Goal: Task Accomplishment & Management: Complete application form

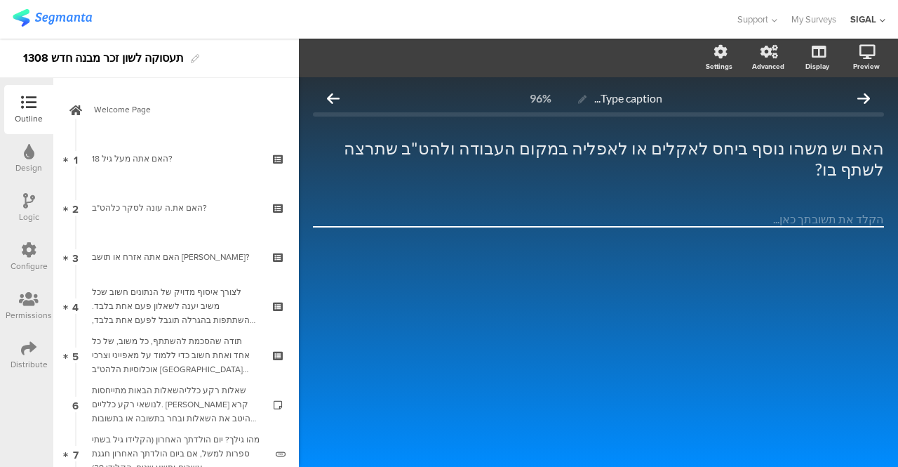
scroll to position [3176, 0]
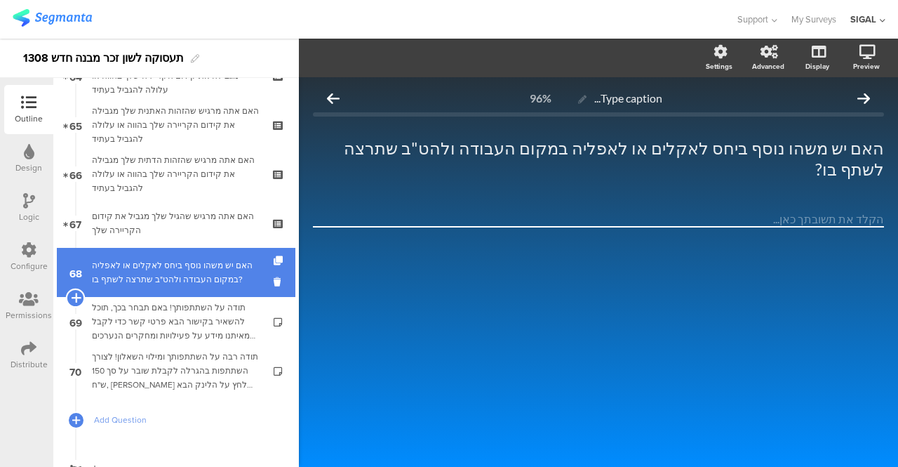
click at [77, 296] on icon at bounding box center [75, 297] width 9 height 13
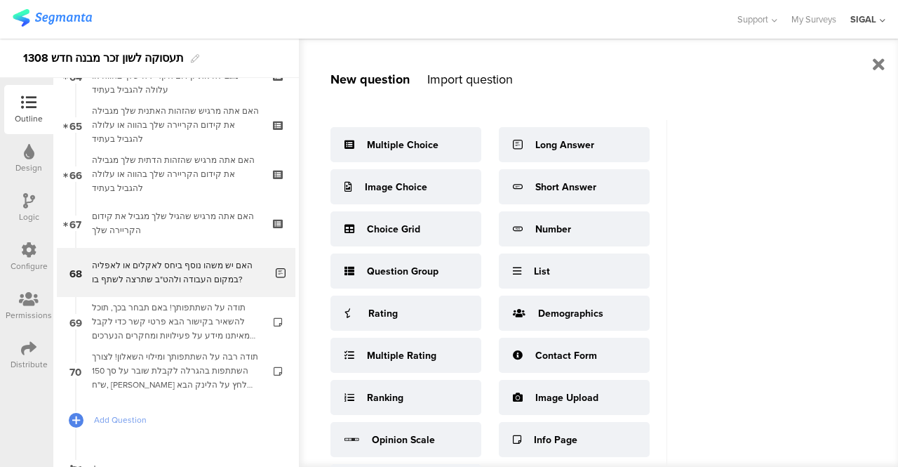
click at [453, 76] on div "Import question" at bounding box center [470, 79] width 86 height 18
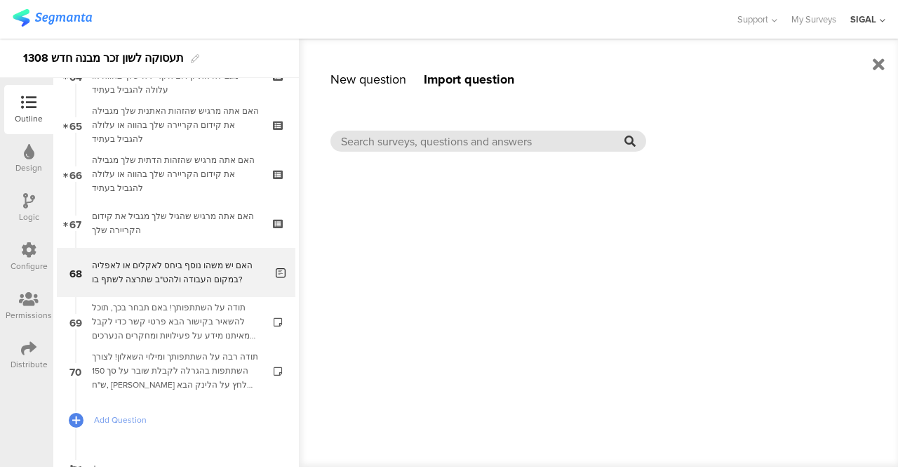
click at [452, 134] on input "text" at bounding box center [482, 141] width 283 height 16
type input "ז"
type input "תעסוקה"
click at [627, 142] on icon at bounding box center [629, 140] width 11 height 11
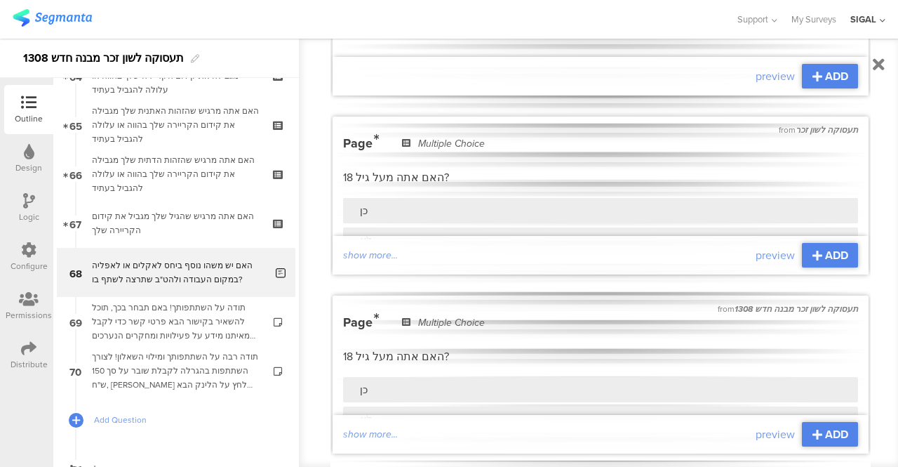
scroll to position [481, 0]
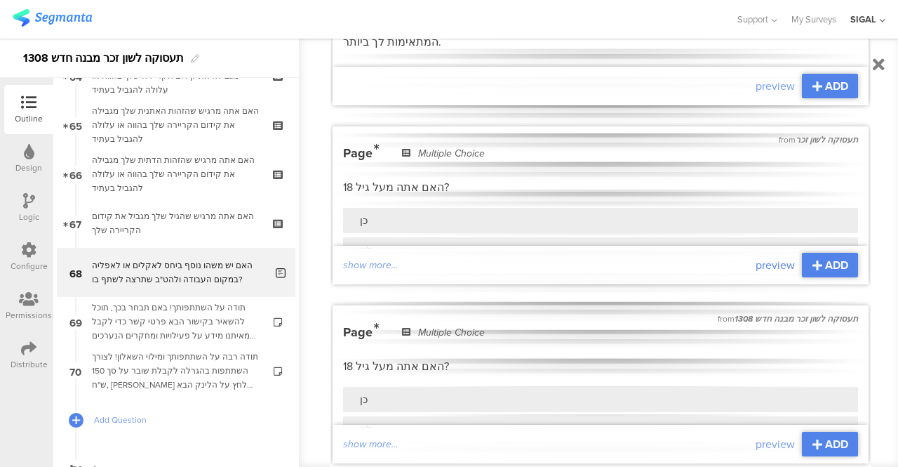
click at [758, 257] on span "preview" at bounding box center [775, 265] width 39 height 16
click at [881, 65] on icon at bounding box center [879, 64] width 12 height 17
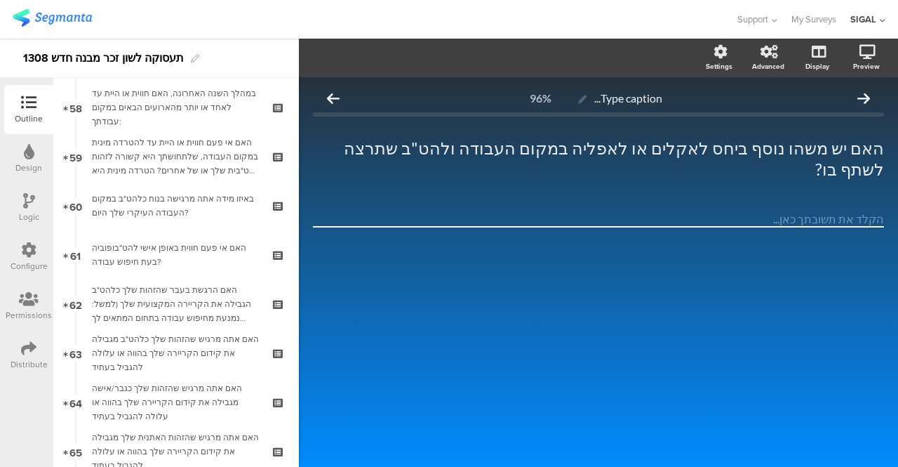
scroll to position [2870, 0]
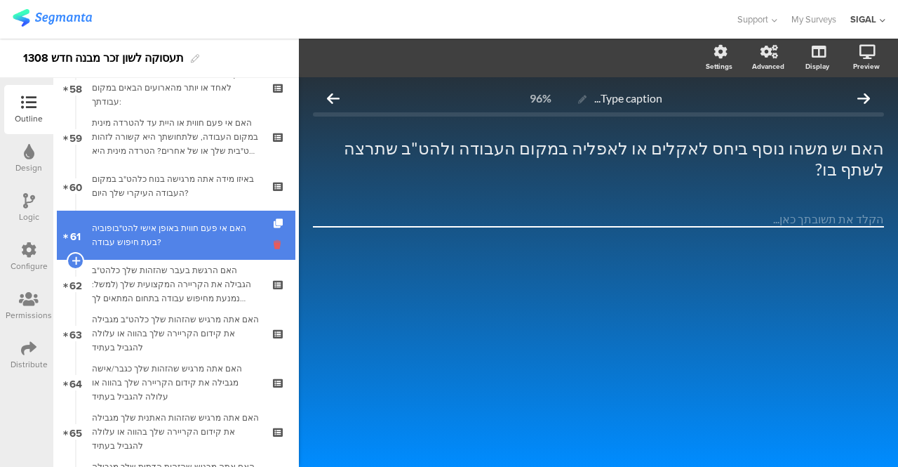
click at [274, 243] on icon at bounding box center [280, 244] width 12 height 13
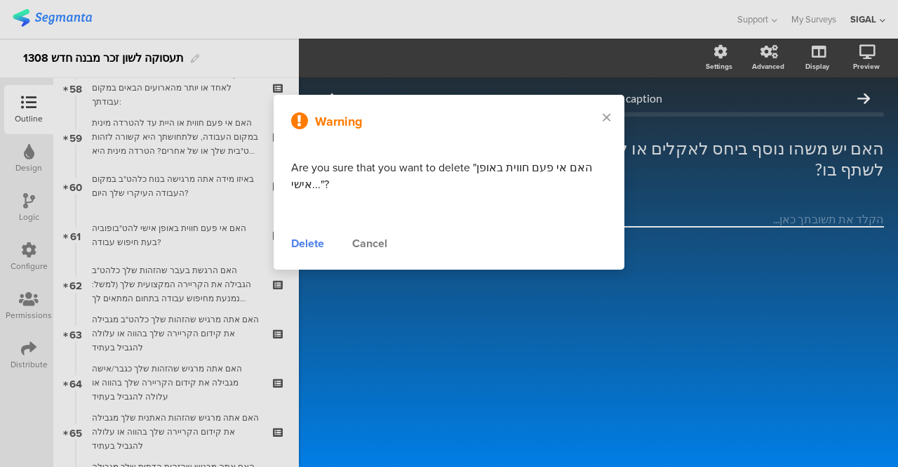
click at [302, 246] on div "Delete" at bounding box center [307, 243] width 33 height 17
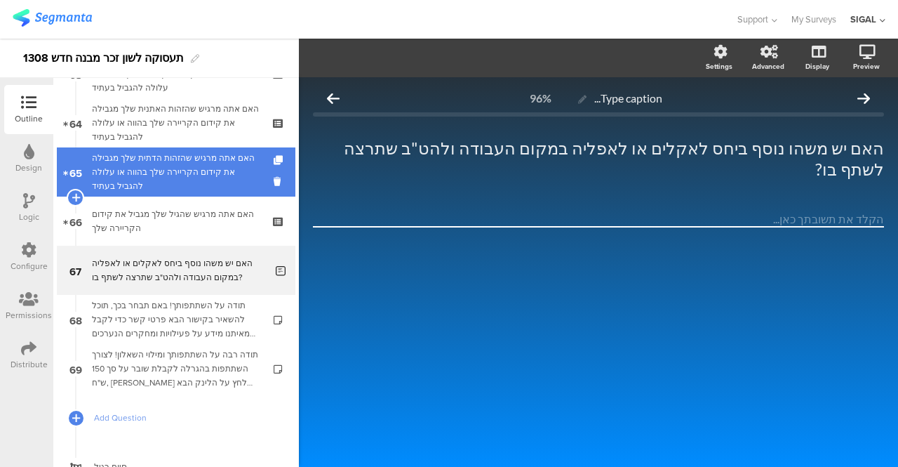
scroll to position [3129, 0]
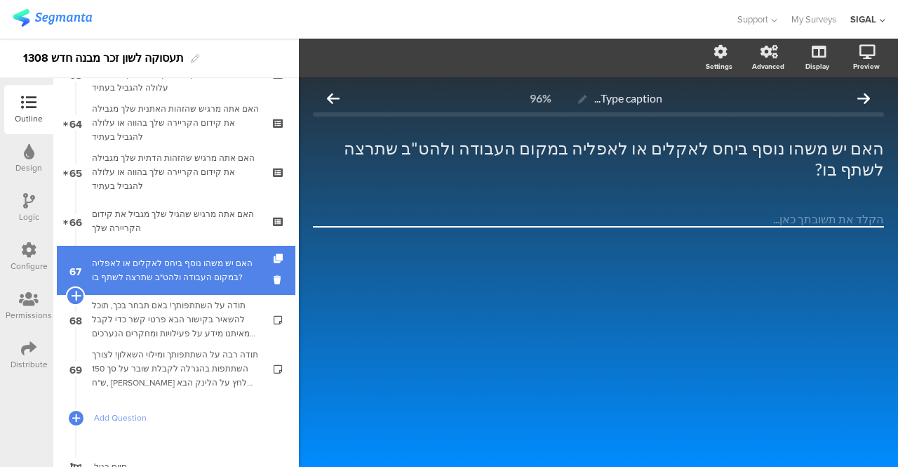
click at [77, 295] on icon at bounding box center [75, 295] width 9 height 13
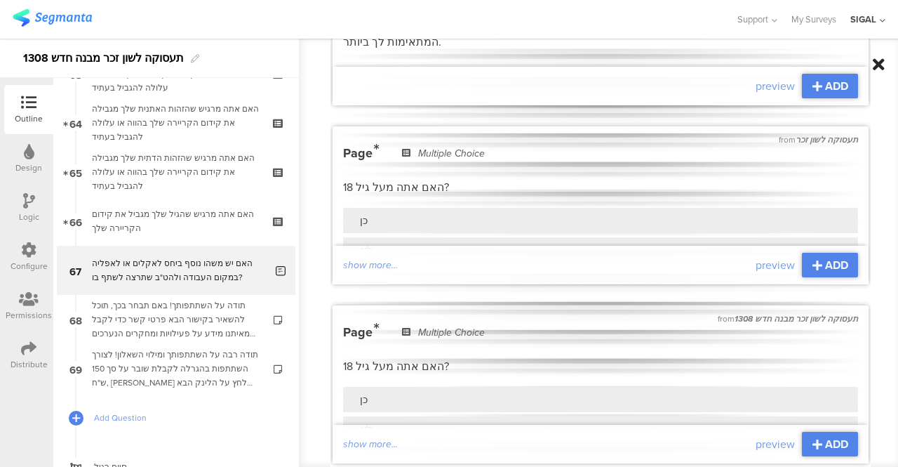
click at [878, 62] on icon at bounding box center [879, 64] width 12 height 17
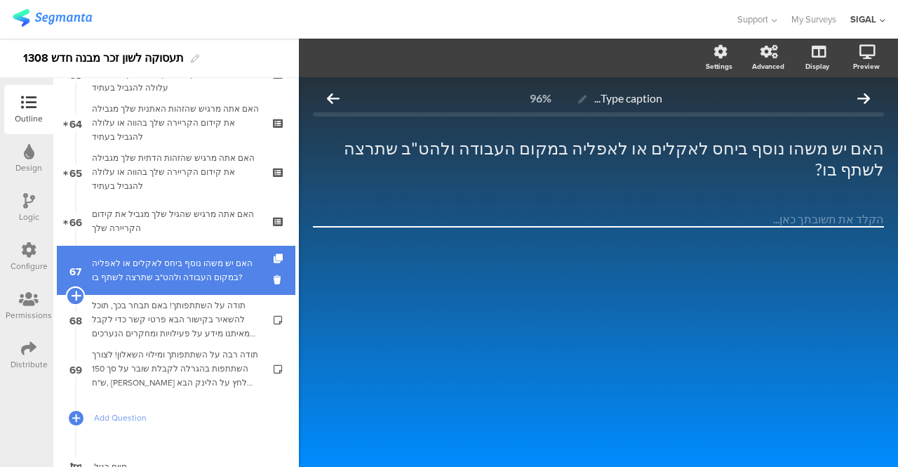
click at [76, 298] on icon at bounding box center [75, 295] width 9 height 13
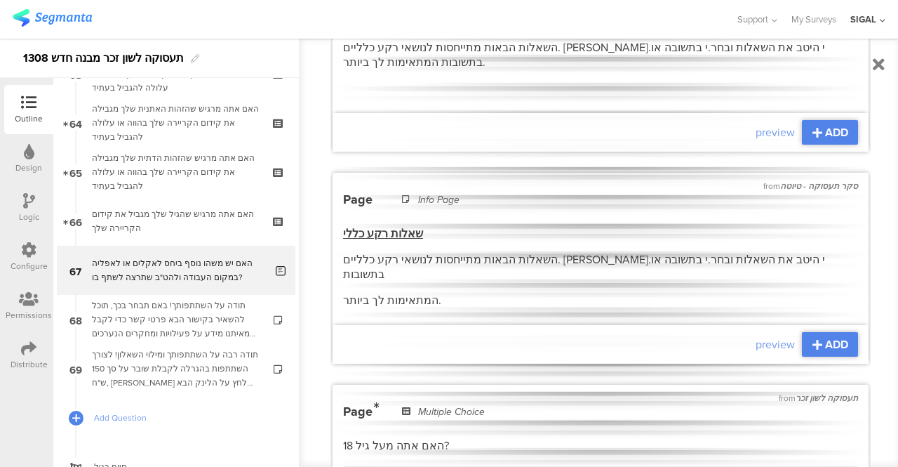
scroll to position [0, 0]
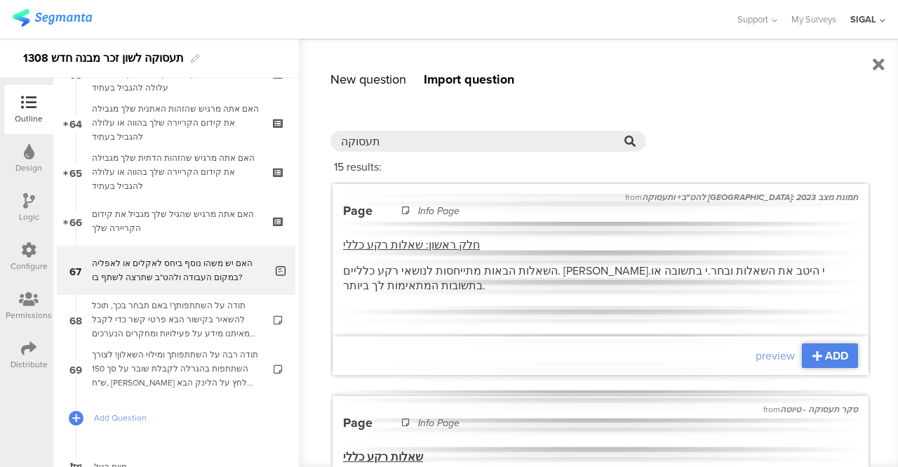
click at [393, 79] on div "New question" at bounding box center [368, 79] width 76 height 18
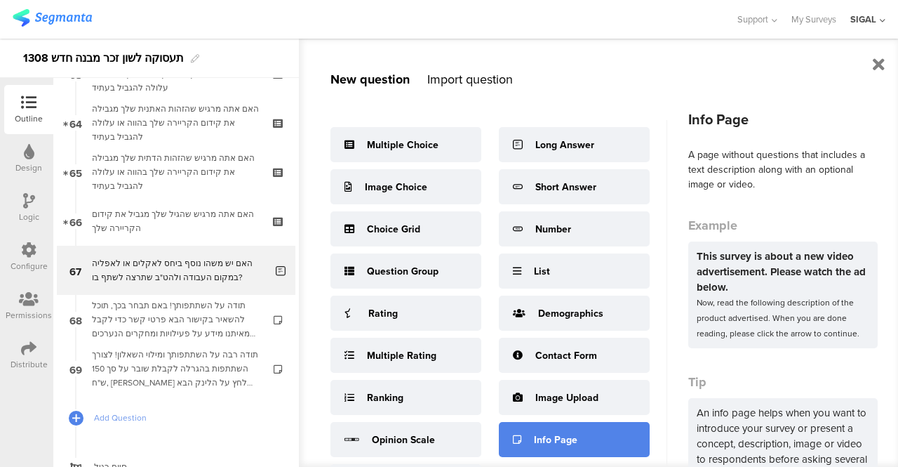
click at [537, 431] on div "Info Page" at bounding box center [574, 439] width 151 height 35
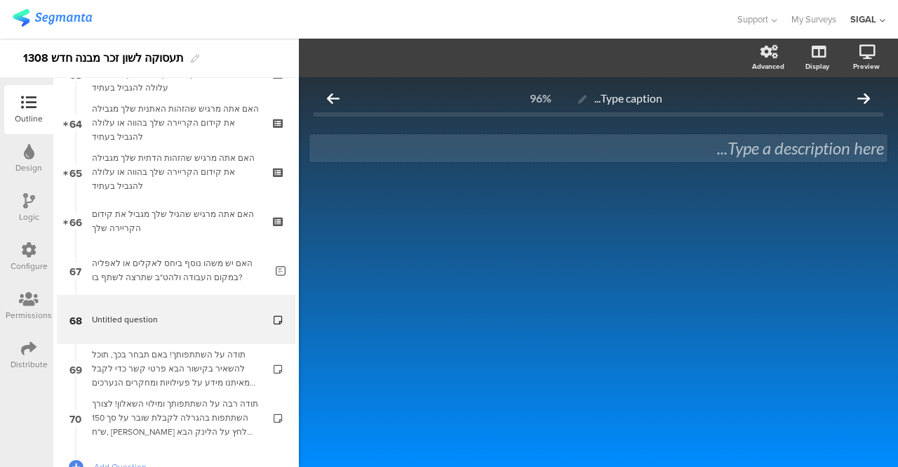
click at [764, 147] on div "Type a description here..." at bounding box center [598, 147] width 571 height 21
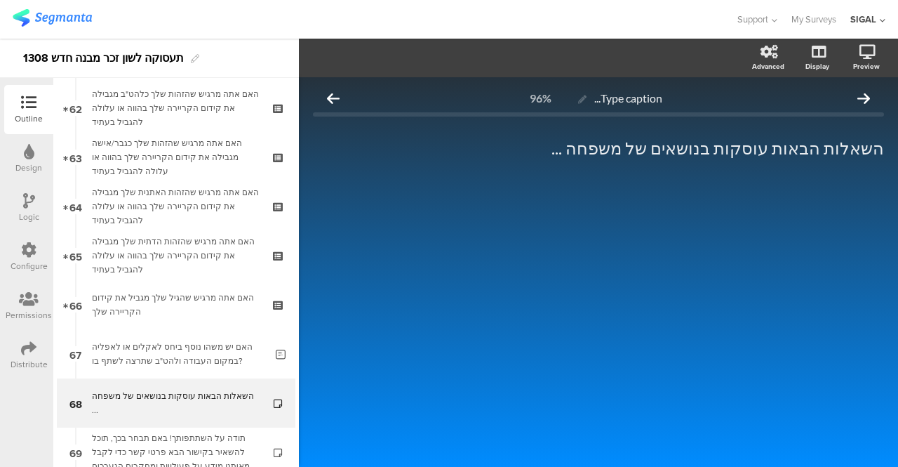
scroll to position [3176, 0]
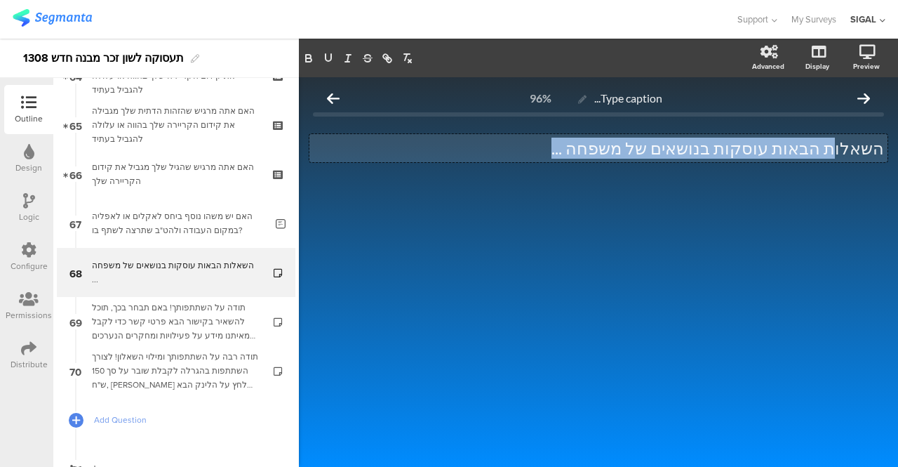
drag, startPoint x: 605, startPoint y: 150, endPoint x: 846, endPoint y: 145, distance: 241.4
click at [846, 145] on div "השאלות הבאות עוסקות בנושאים של משפחה ... השאלות הבאות עוסקות בנושאים של משפחה .…" at bounding box center [598, 148] width 578 height 28
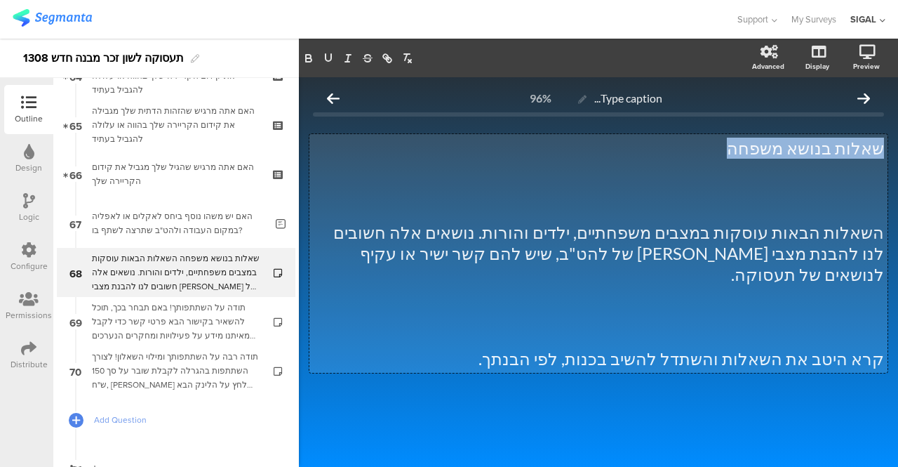
drag, startPoint x: 883, startPoint y: 145, endPoint x: 723, endPoint y: 145, distance: 159.9
click at [723, 145] on p "שאלות בנושא משפחה" at bounding box center [598, 147] width 571 height 21
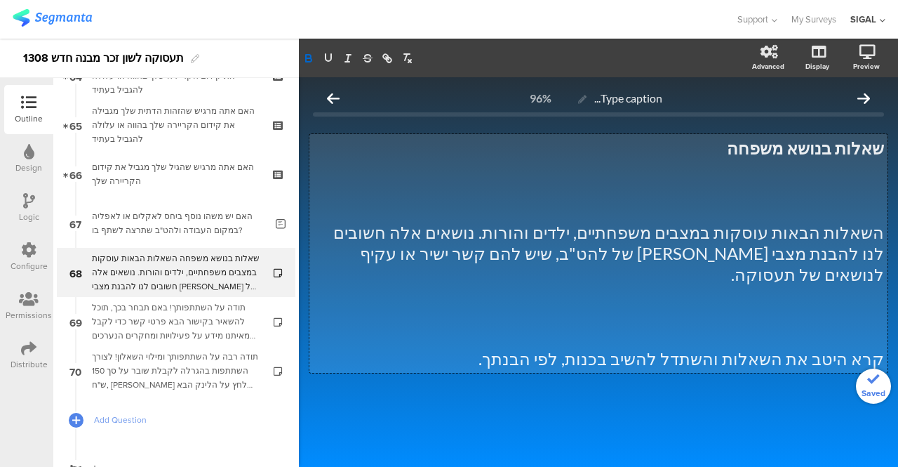
click at [678, 199] on p at bounding box center [598, 190] width 571 height 21
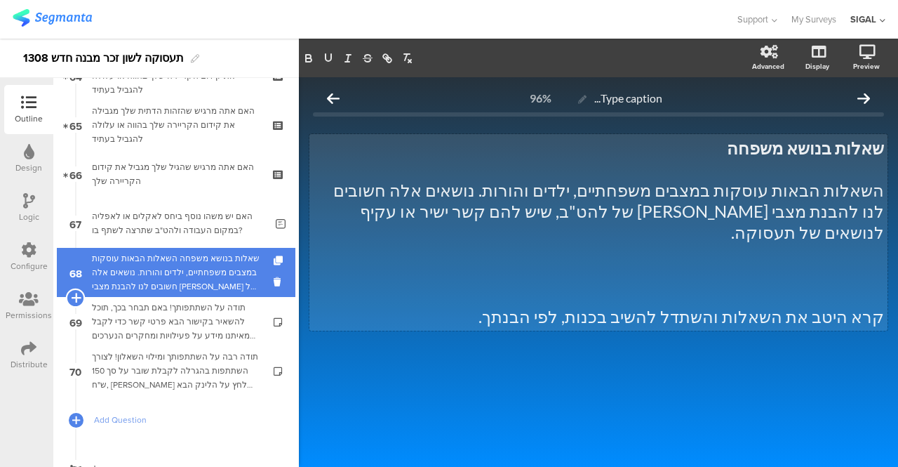
click at [77, 297] on icon at bounding box center [75, 297] width 9 height 13
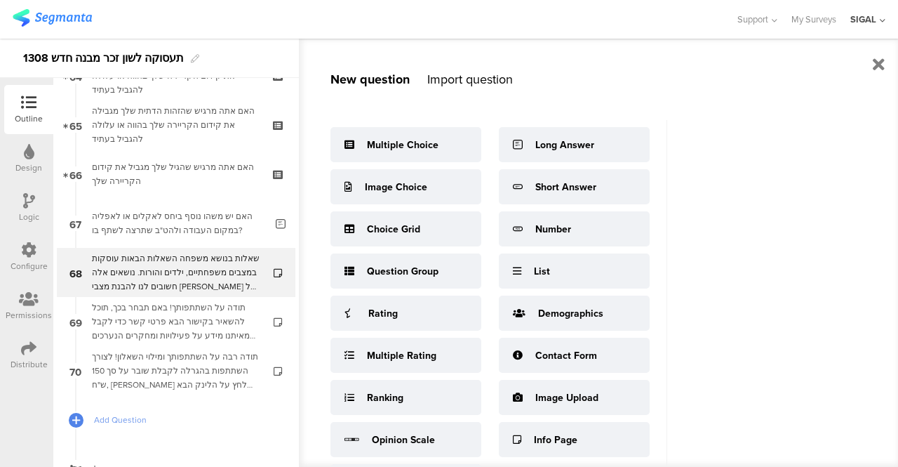
click at [466, 86] on div "Import question" at bounding box center [470, 79] width 86 height 18
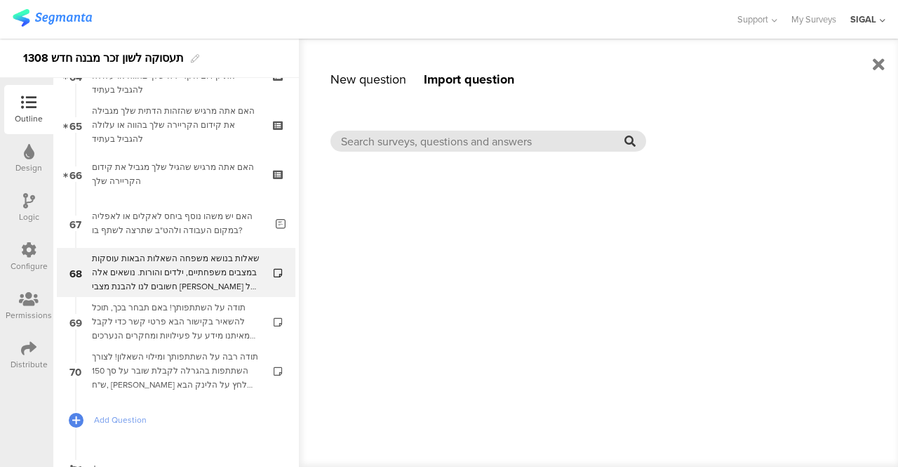
click at [427, 143] on input "text" at bounding box center [482, 141] width 283 height 16
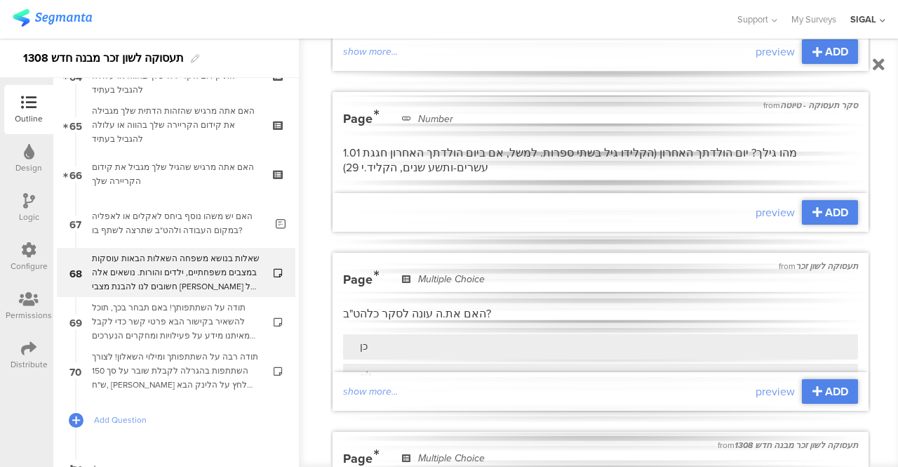
scroll to position [1122, 0]
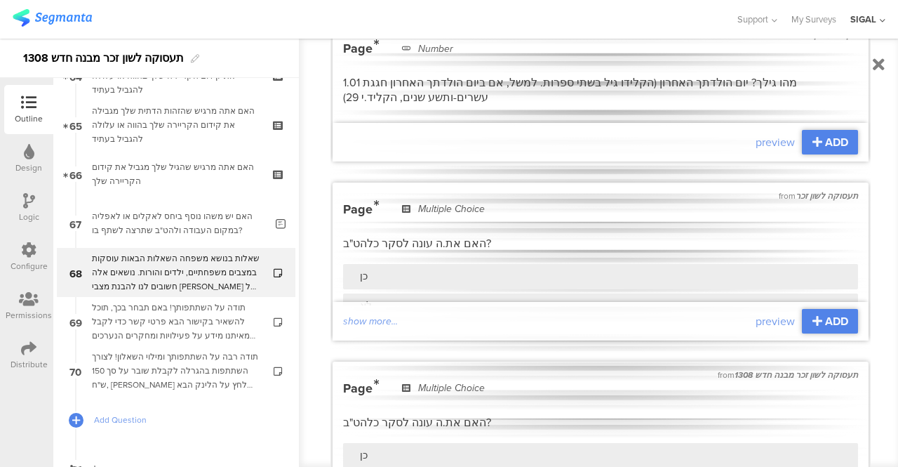
type input "תעסוקה"
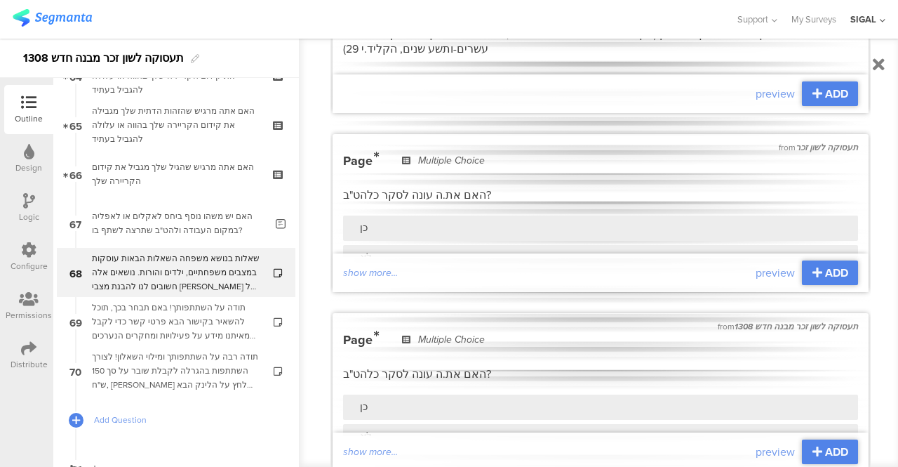
scroll to position [1193, 0]
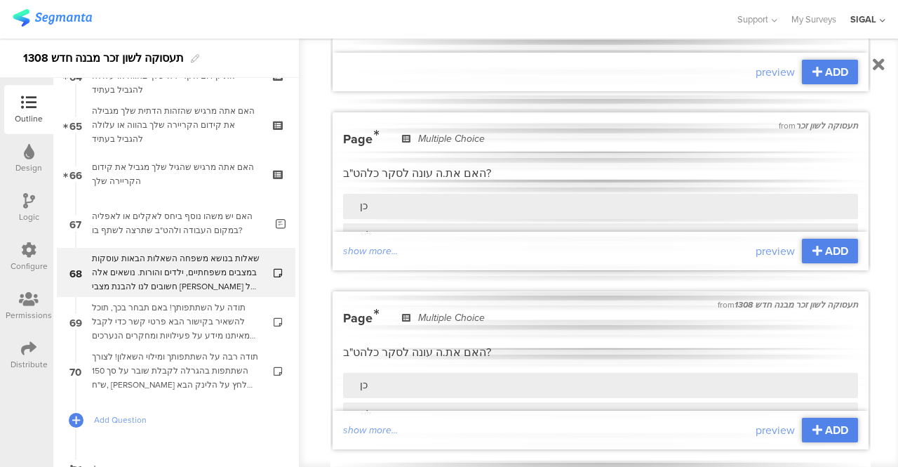
click at [716, 138] on div "Page Multiple Choice" at bounding box center [600, 142] width 515 height 25
click at [796, 119] on span "תעסוקה לשון זכר" at bounding box center [827, 125] width 62 height 13
click at [384, 243] on div "show more..." at bounding box center [548, 250] width 410 height 15
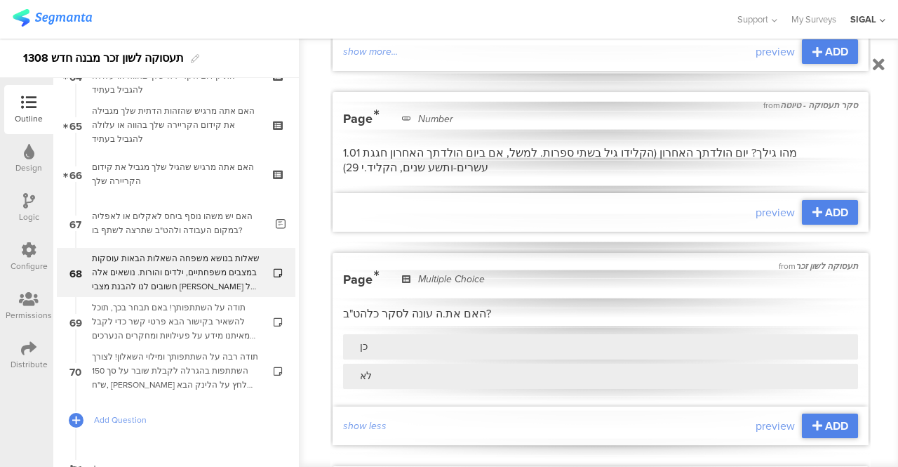
scroll to position [1122, 0]
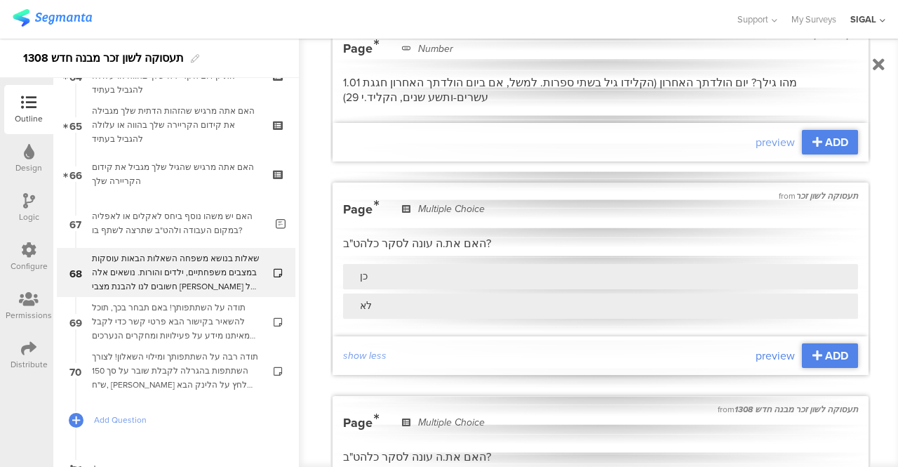
click at [758, 347] on span "preview" at bounding box center [775, 355] width 39 height 16
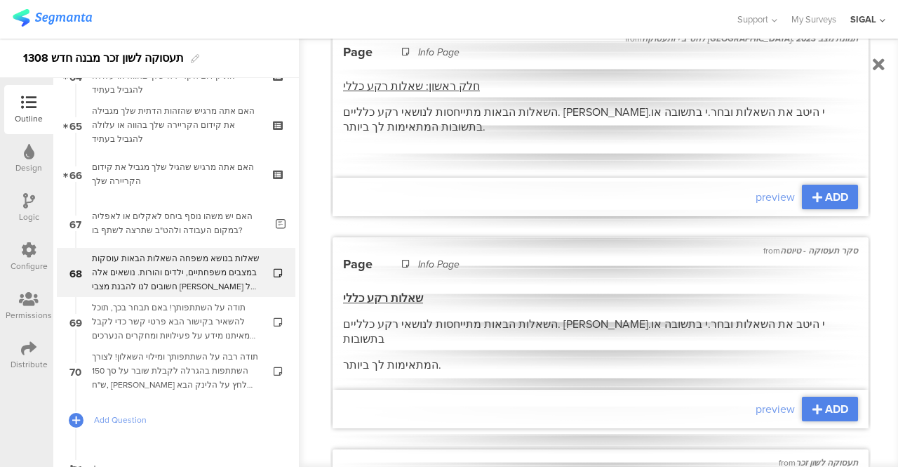
scroll to position [0, 0]
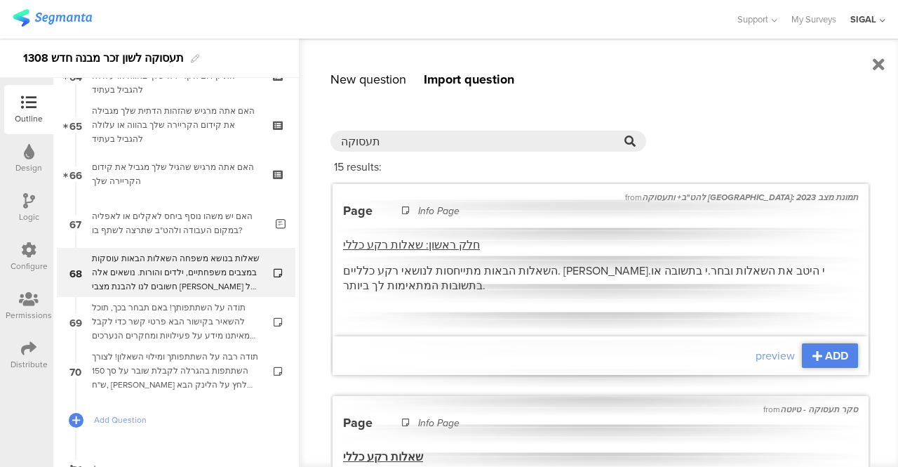
click at [390, 81] on div "New question" at bounding box center [368, 79] width 76 height 18
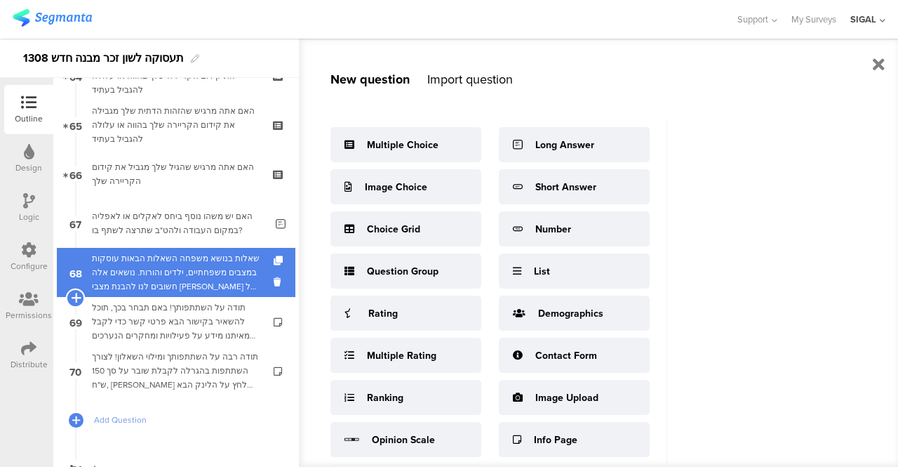
click at [78, 298] on icon at bounding box center [75, 297] width 9 height 13
click at [74, 298] on icon at bounding box center [75, 297] width 9 height 13
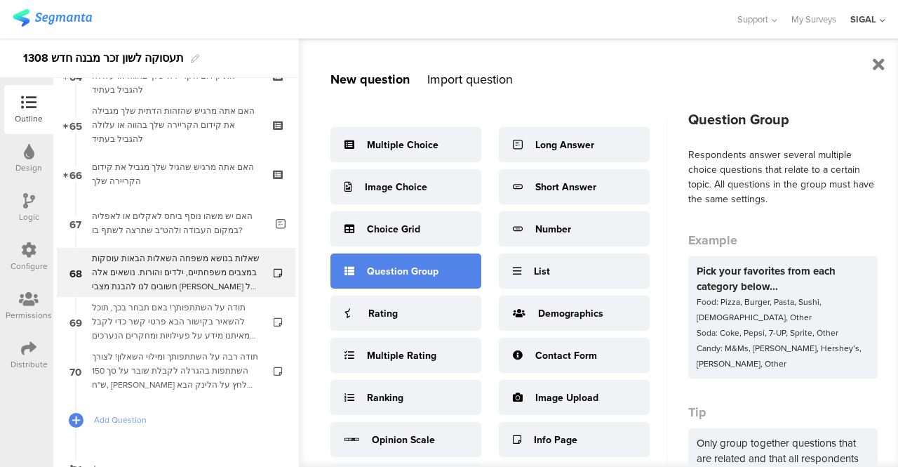
click at [384, 264] on div "Question Group" at bounding box center [403, 271] width 72 height 15
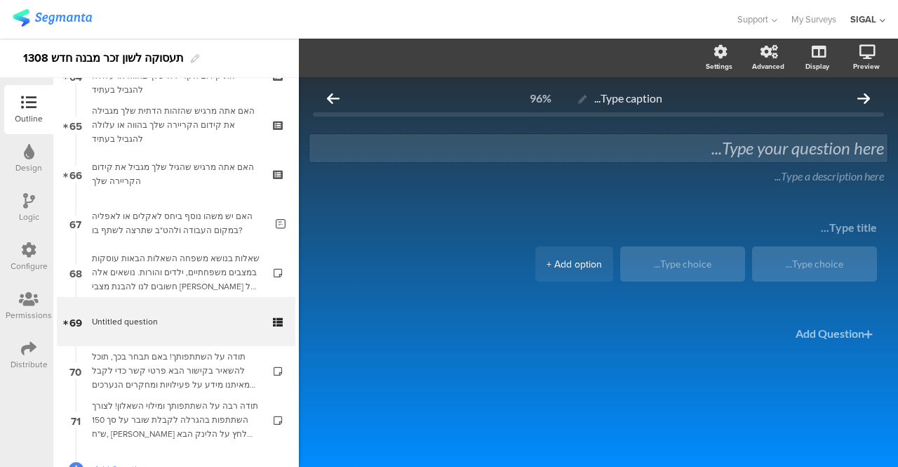
click at [772, 149] on div "Type your question here..." at bounding box center [598, 148] width 578 height 28
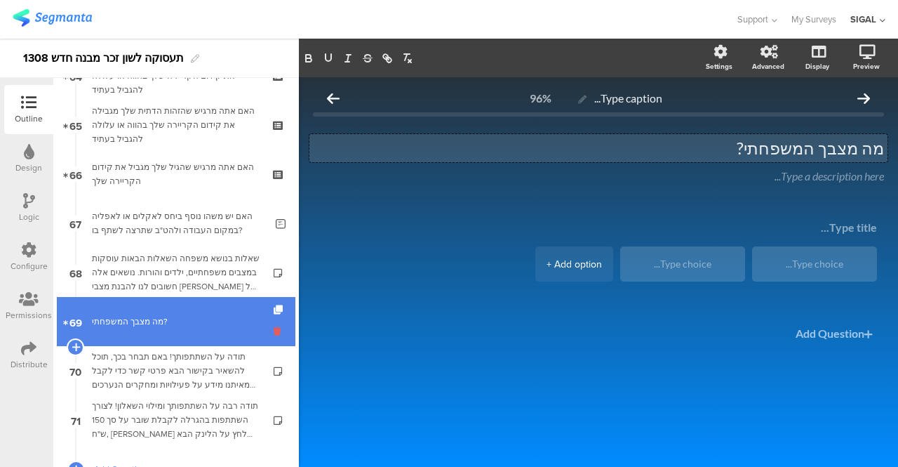
click at [274, 328] on icon at bounding box center [280, 330] width 12 height 13
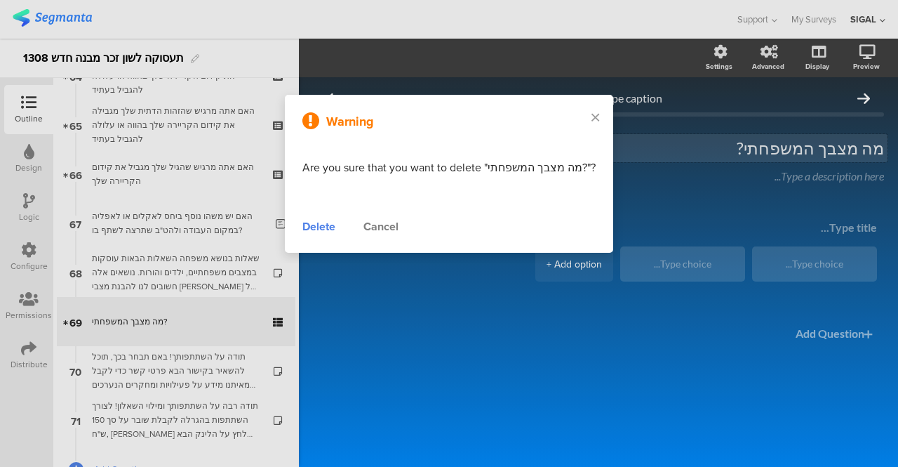
click at [318, 229] on div "Delete" at bounding box center [318, 226] width 33 height 17
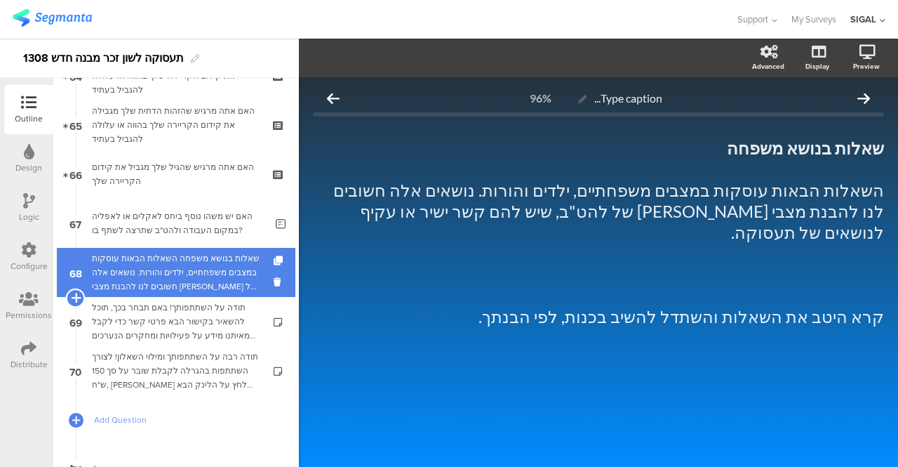
click at [76, 295] on icon at bounding box center [75, 297] width 9 height 13
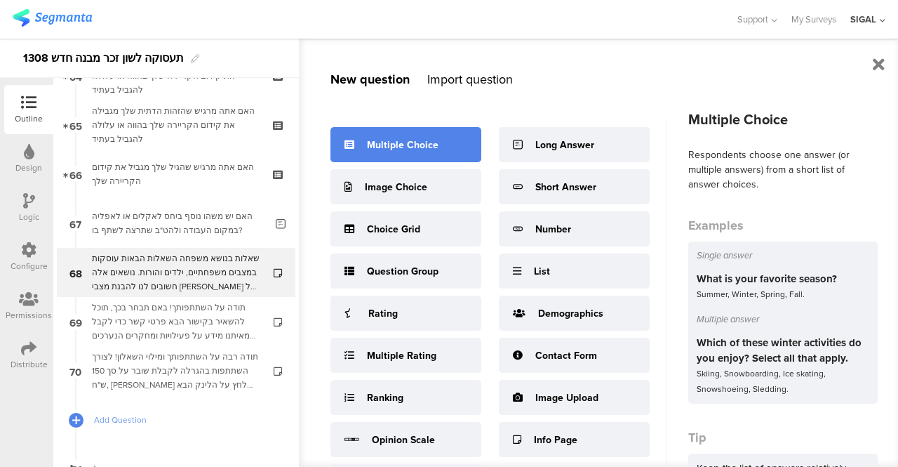
click at [386, 146] on div "Multiple Choice" at bounding box center [403, 144] width 72 height 15
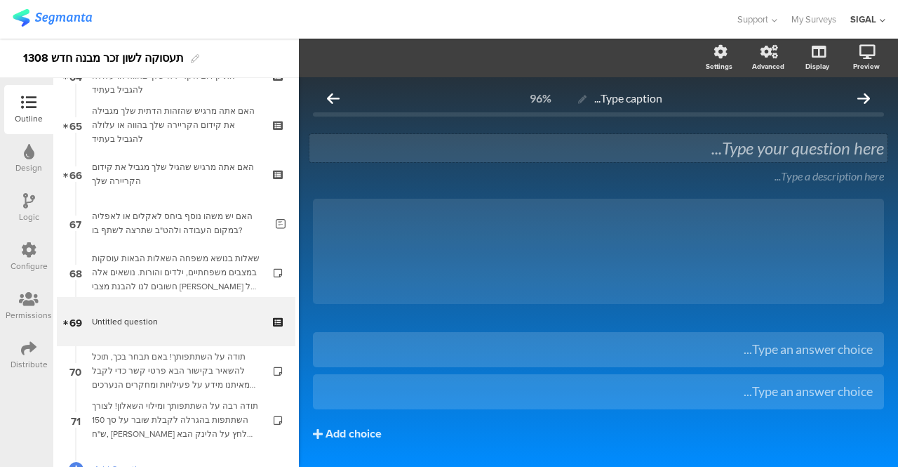
click at [536, 145] on div "Type your question here..." at bounding box center [598, 147] width 571 height 21
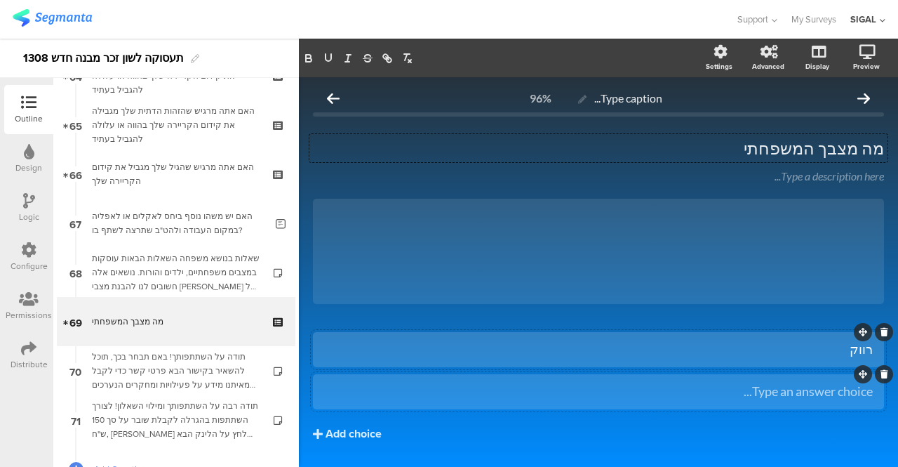
click at [631, 386] on div "Type an answer choice..." at bounding box center [598, 391] width 549 height 16
click at [369, 429] on div "Add choice" at bounding box center [354, 434] width 56 height 15
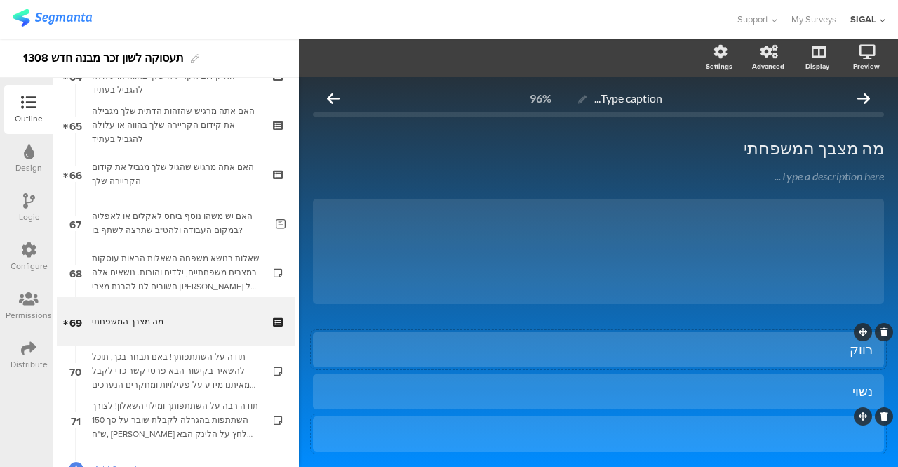
click at [438, 427] on div at bounding box center [598, 433] width 549 height 16
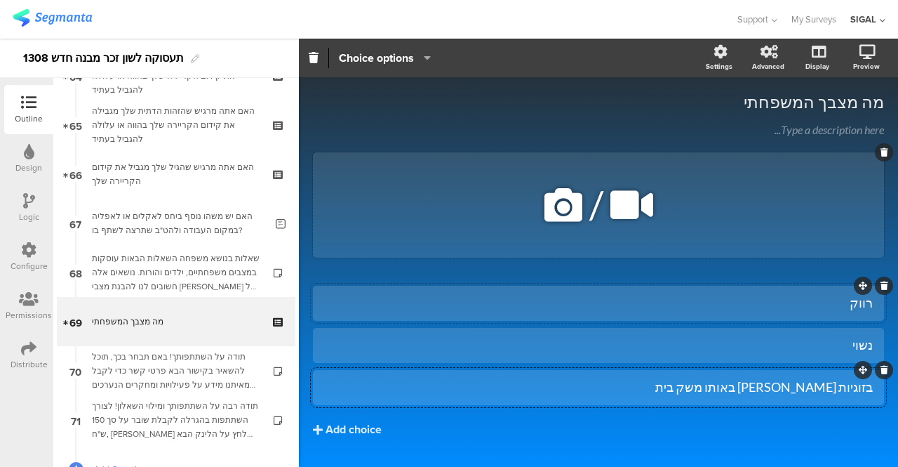
scroll to position [82, 0]
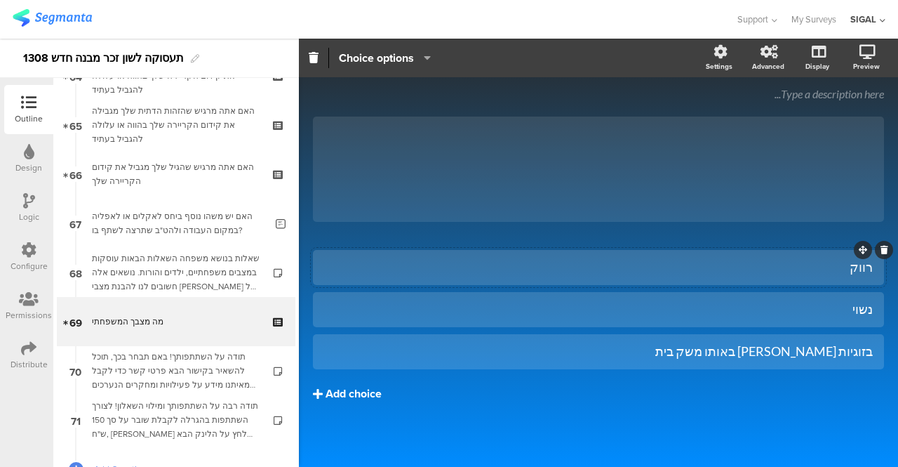
click at [372, 391] on div "Add choice" at bounding box center [354, 394] width 56 height 15
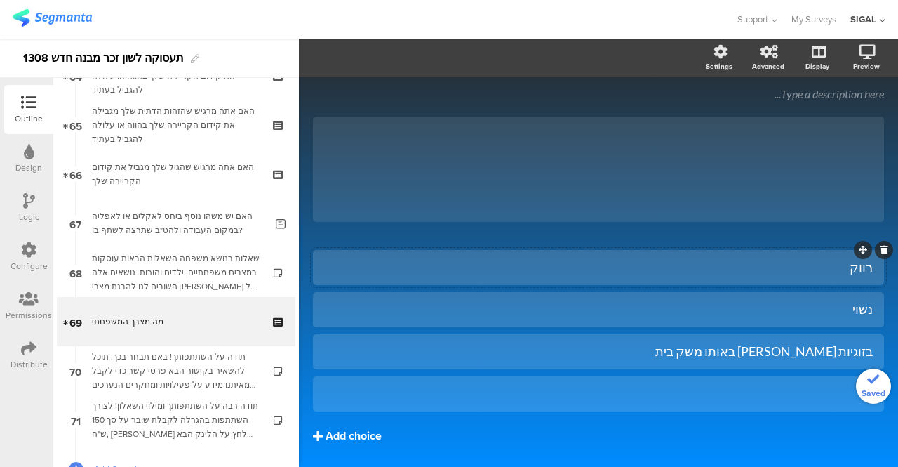
click at [372, 391] on div at bounding box center [598, 393] width 549 height 16
click at [347, 429] on div "Add choice" at bounding box center [354, 436] width 56 height 15
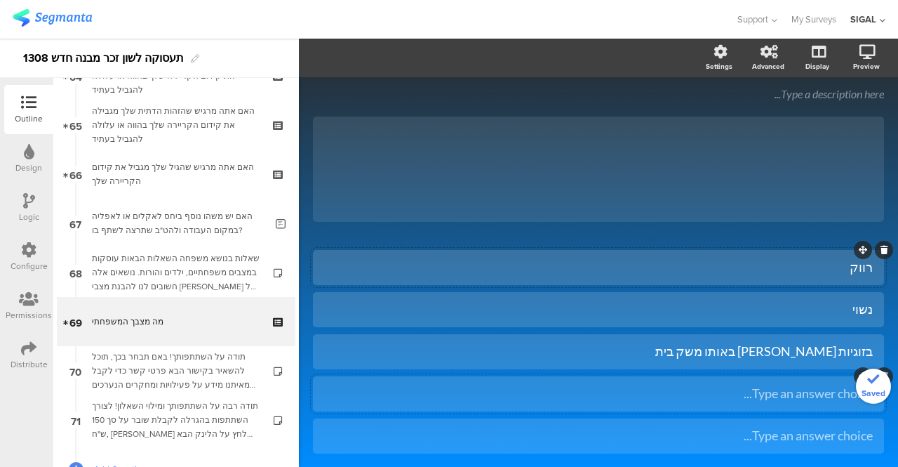
click at [544, 391] on div "Type an answer choice..." at bounding box center [598, 393] width 549 height 16
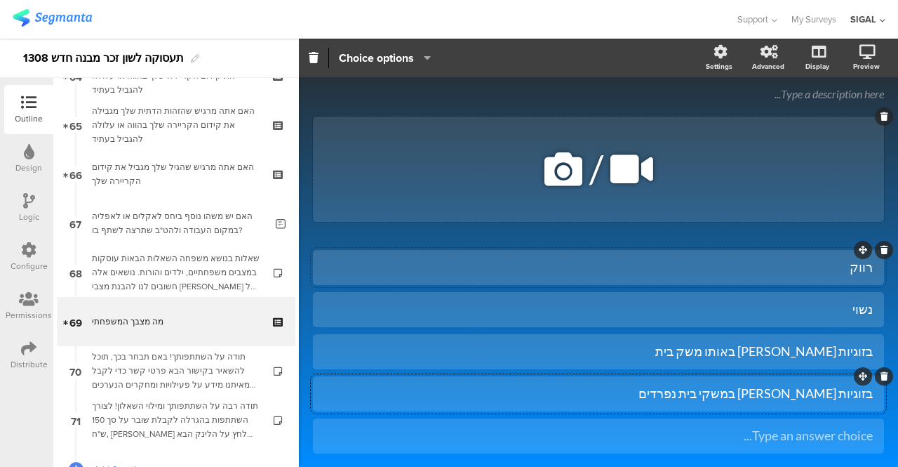
scroll to position [166, 0]
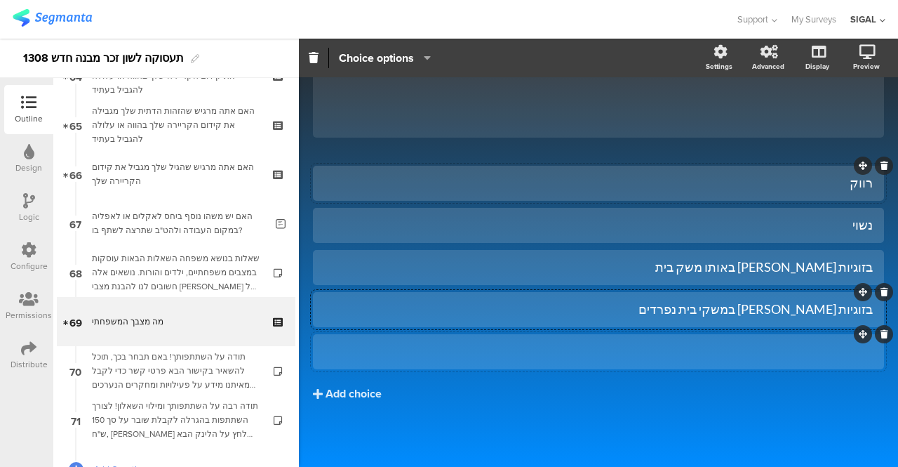
click at [381, 343] on div at bounding box center [598, 351] width 549 height 16
click at [339, 388] on div "Add choice" at bounding box center [354, 394] width 56 height 15
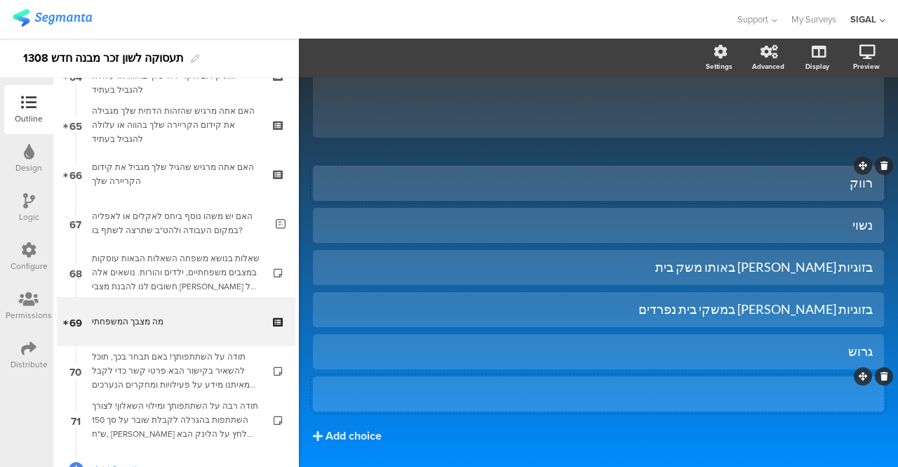
click at [450, 383] on div at bounding box center [598, 393] width 549 height 23
click at [338, 437] on div "Add choice" at bounding box center [354, 436] width 56 height 15
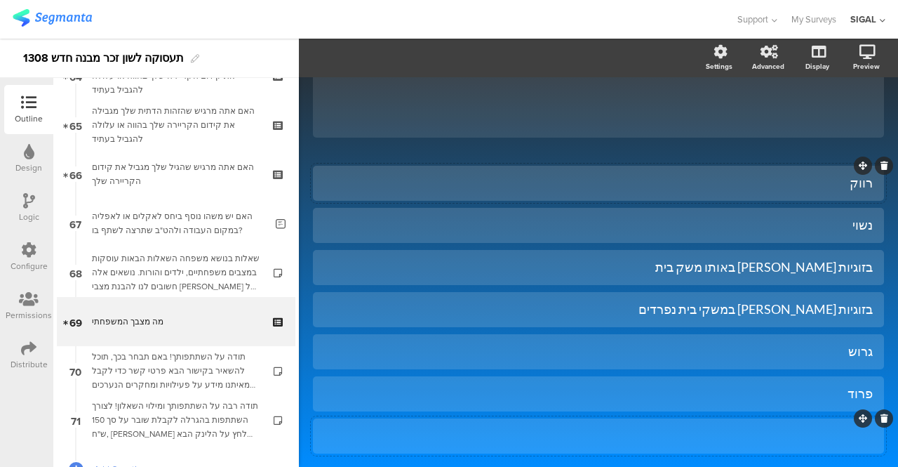
click at [441, 428] on div at bounding box center [598, 435] width 549 height 16
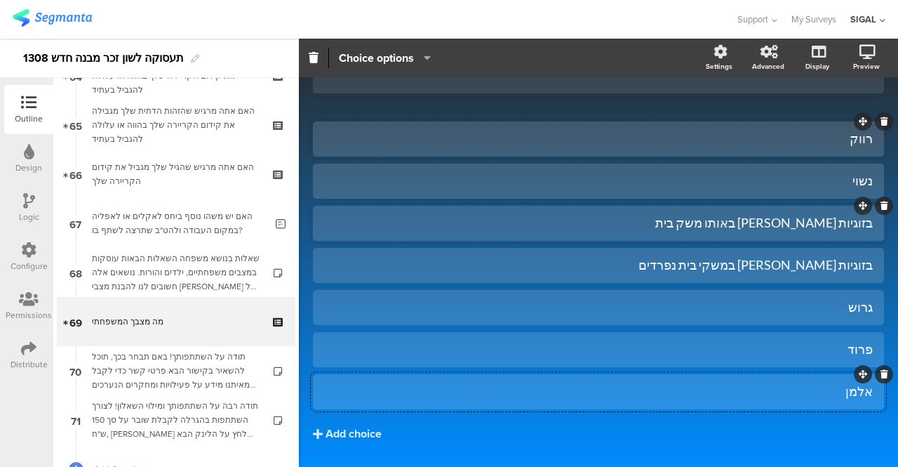
scroll to position [250, 0]
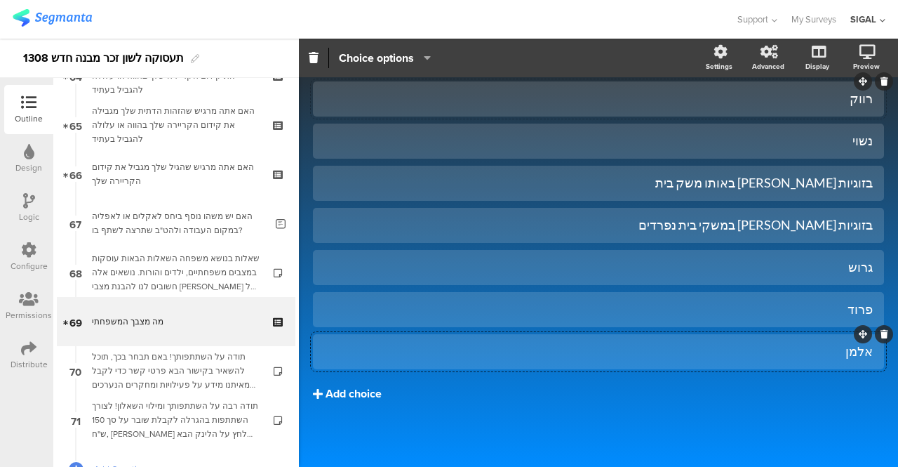
click at [368, 389] on div "Add choice" at bounding box center [354, 394] width 56 height 15
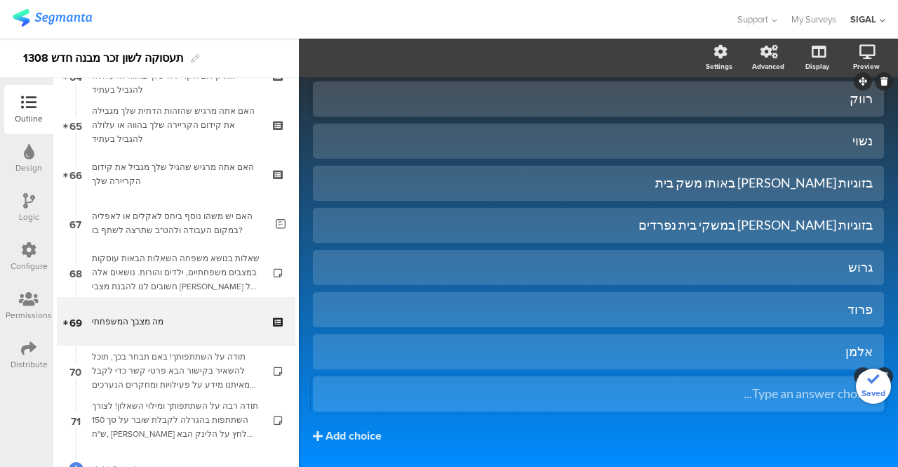
click at [495, 403] on div "Type an answer choice..." at bounding box center [598, 393] width 549 height 23
click at [376, 434] on div "Add choice" at bounding box center [354, 436] width 56 height 15
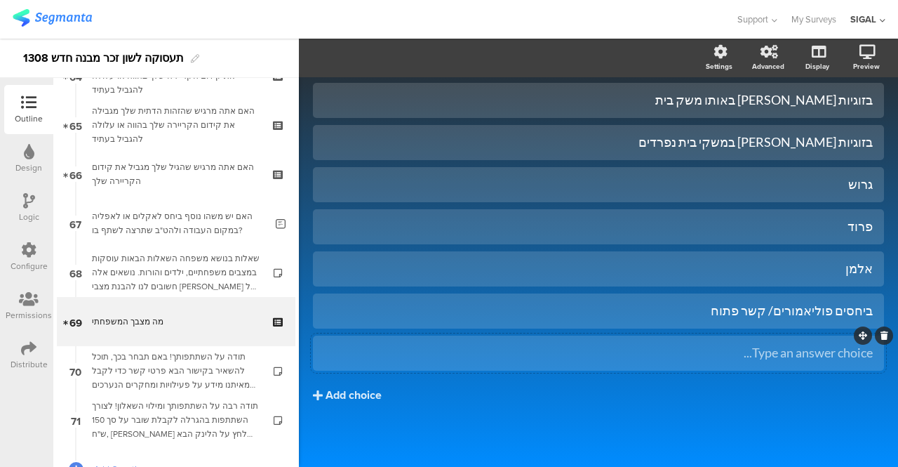
scroll to position [335, 0]
click at [367, 394] on div "Add choice" at bounding box center [354, 394] width 56 height 15
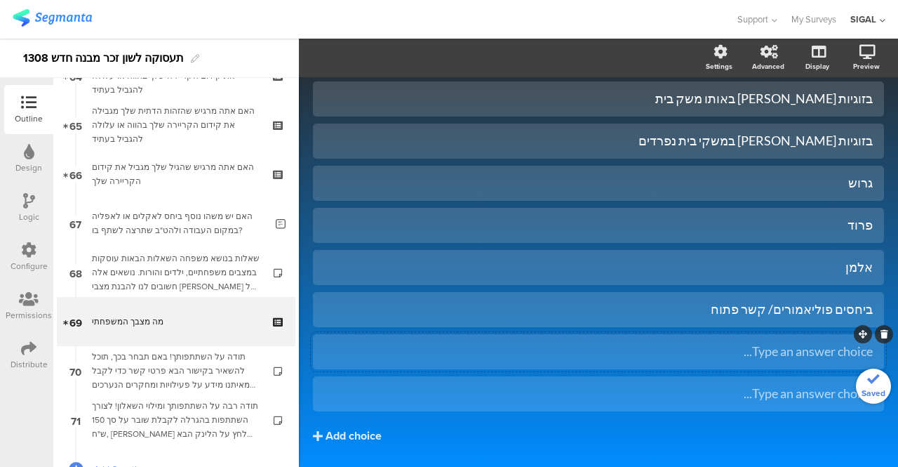
click at [643, 351] on div "Type an answer choice..." at bounding box center [598, 351] width 549 height 16
click at [498, 352] on div "אחר:" at bounding box center [598, 351] width 549 height 16
click at [426, 55] on icon "button" at bounding box center [424, 57] width 14 height 11
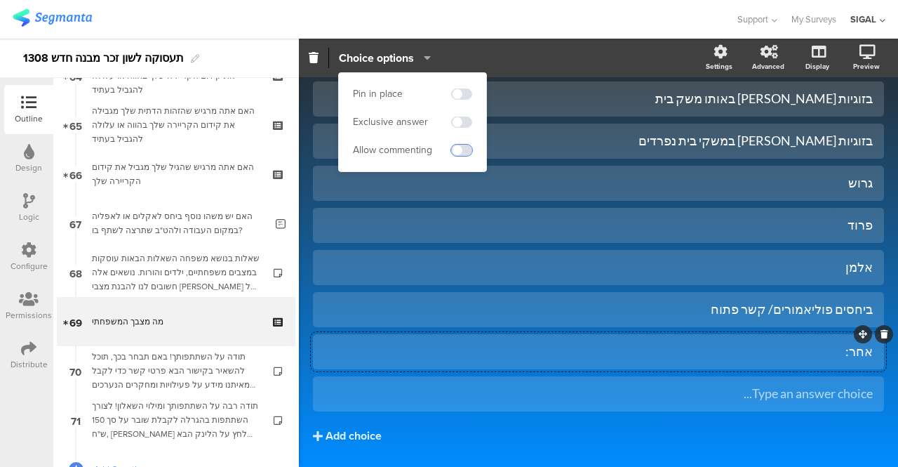
click at [463, 147] on span at bounding box center [461, 150] width 21 height 11
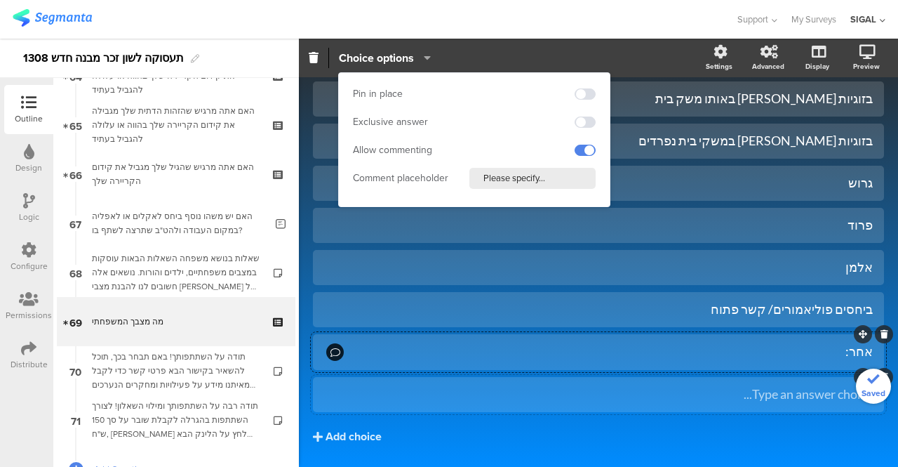
click at [695, 388] on div "Type an answer choice..." at bounding box center [598, 394] width 549 height 16
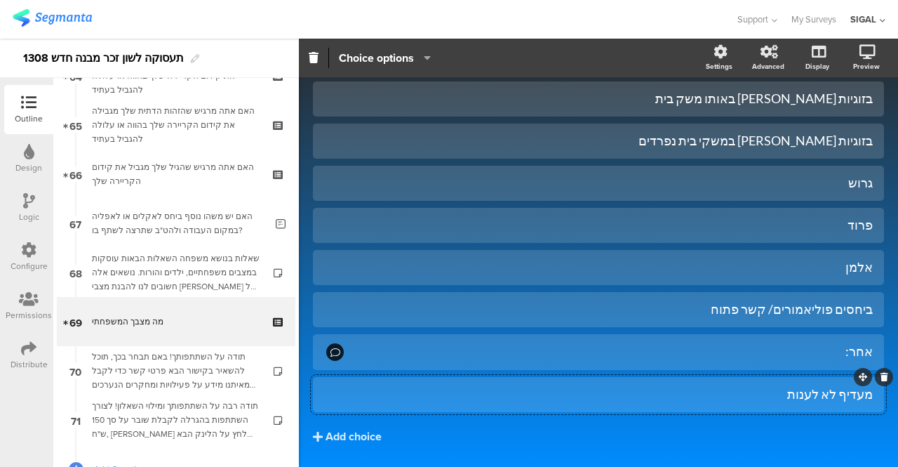
click at [487, 398] on div "מעדיף לא לענות" at bounding box center [598, 394] width 549 height 16
click at [425, 55] on icon "button" at bounding box center [424, 57] width 14 height 11
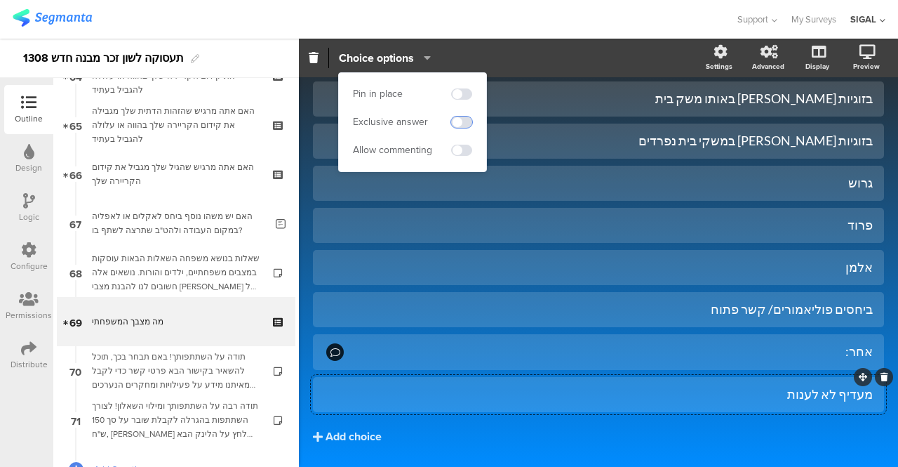
click at [457, 119] on span at bounding box center [461, 121] width 21 height 11
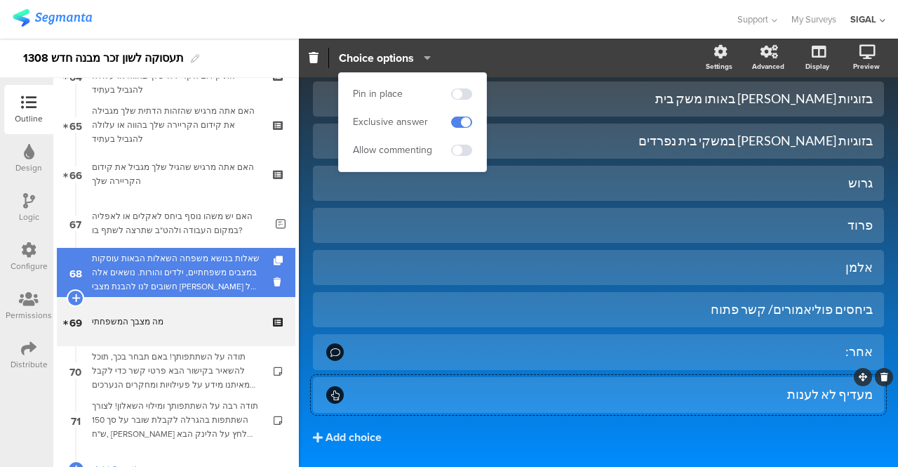
click at [189, 262] on div "שאלות בנושא משפחה השאלות הבאות עוסקות במצבים משפחתיים, ילדים והורות. נושאים אלה…" at bounding box center [176, 272] width 168 height 42
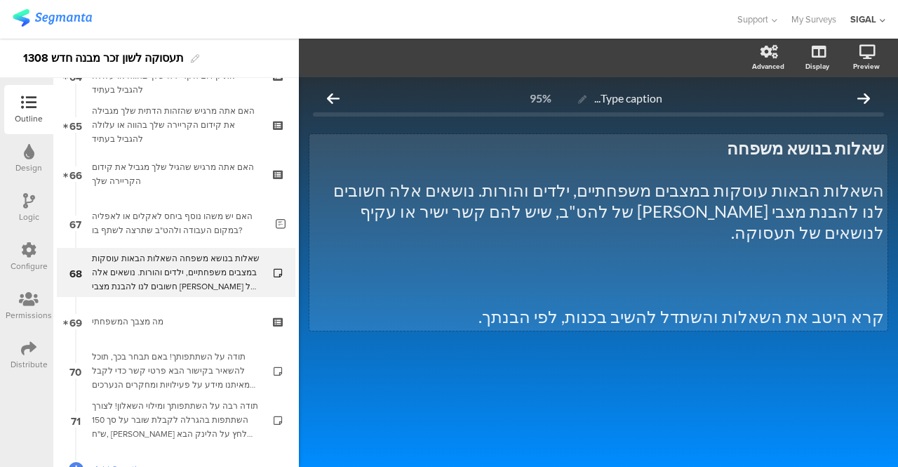
click at [502, 210] on div "שאלות בנושא משפחה השאלות הבאות עוסקות במצבים משפחתיים, ילדים והורות. נושאים אלה…" at bounding box center [598, 232] width 578 height 196
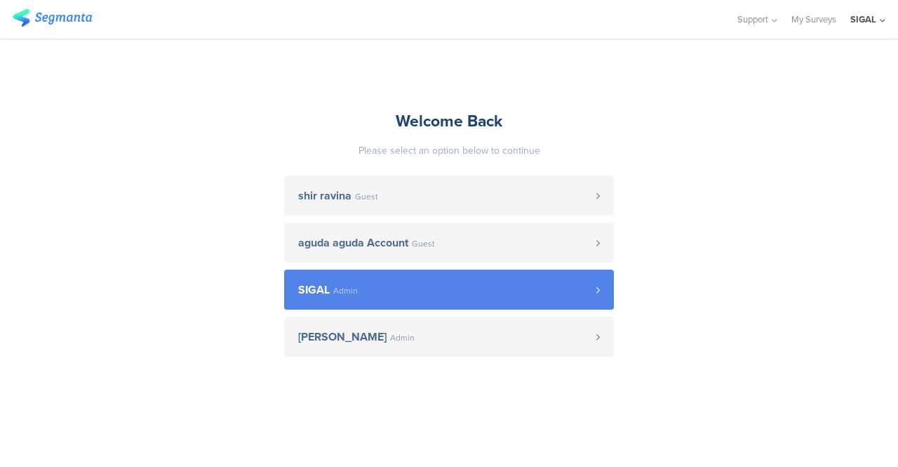
click at [310, 289] on span "SIGAL" at bounding box center [314, 289] width 32 height 11
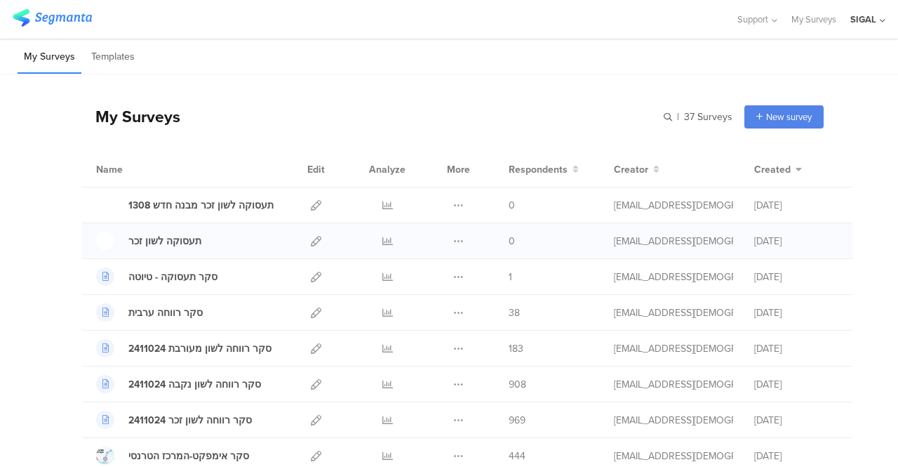
drag, startPoint x: 449, startPoint y: 240, endPoint x: 466, endPoint y: 236, distance: 17.2
drag, startPoint x: 466, startPoint y: 236, endPoint x: 59, endPoint y: 252, distance: 407.2
click at [453, 239] on icon at bounding box center [458, 241] width 11 height 11
click at [430, 278] on button "Duplicate" at bounding box center [430, 276] width 77 height 25
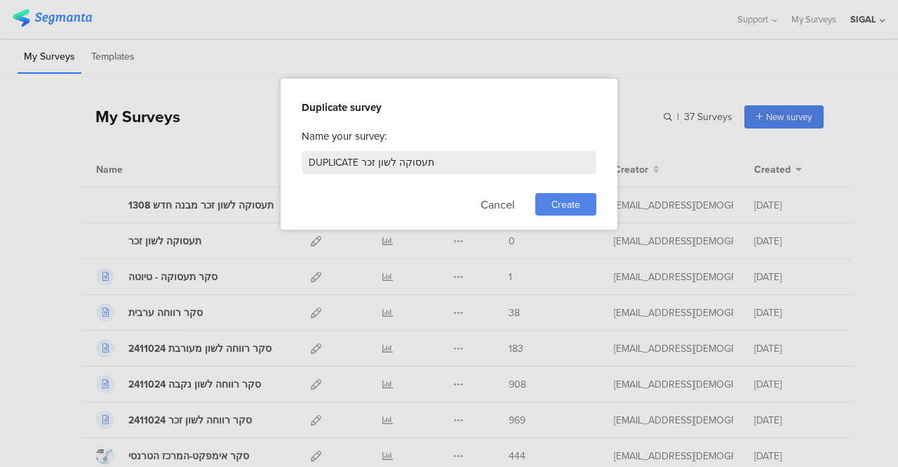
click at [572, 203] on span "Create" at bounding box center [565, 204] width 29 height 15
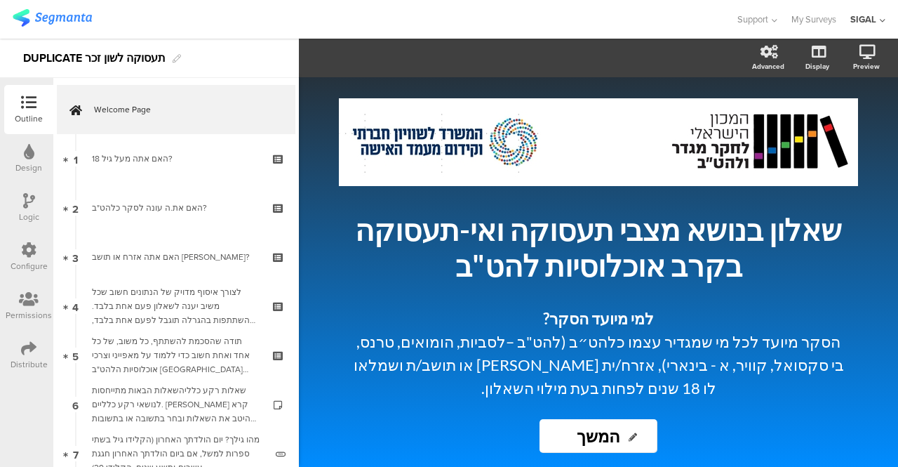
click at [80, 61] on div "DUPLICATE תעסוקה לשון זכר" at bounding box center [94, 58] width 142 height 22
click at [232, 16] on div at bounding box center [368, 19] width 710 height 23
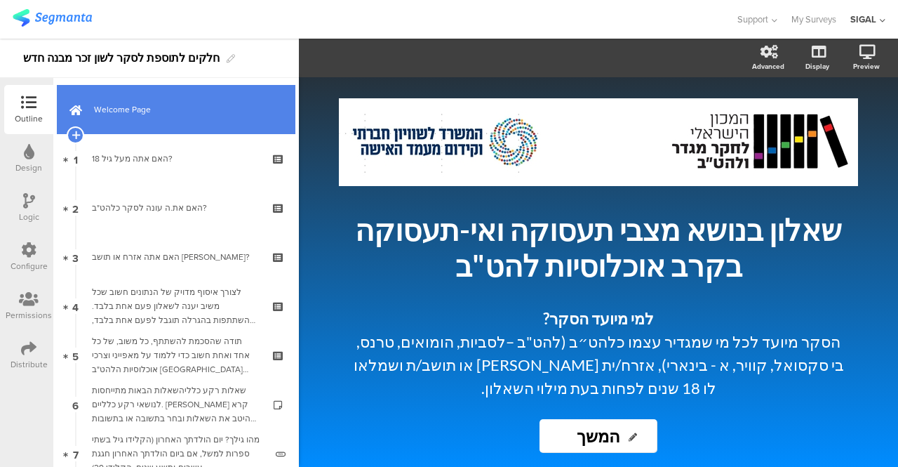
click at [146, 117] on link "Welcome Page" at bounding box center [176, 109] width 239 height 49
click at [258, 117] on link "Welcome Page" at bounding box center [176, 109] width 239 height 49
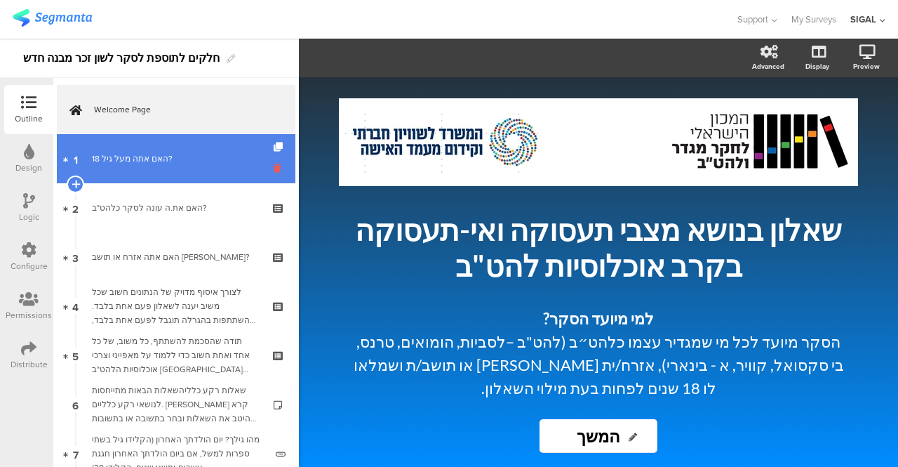
click at [274, 165] on icon at bounding box center [280, 167] width 12 height 13
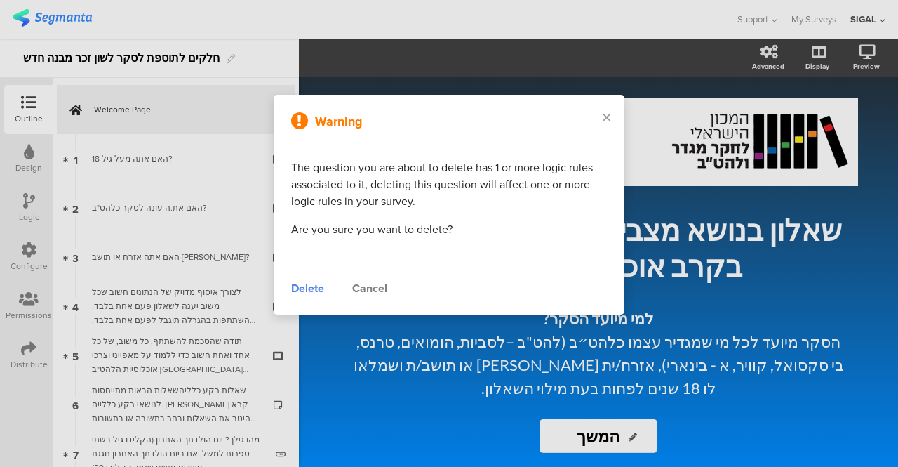
click at [308, 288] on div "Delete" at bounding box center [307, 288] width 33 height 17
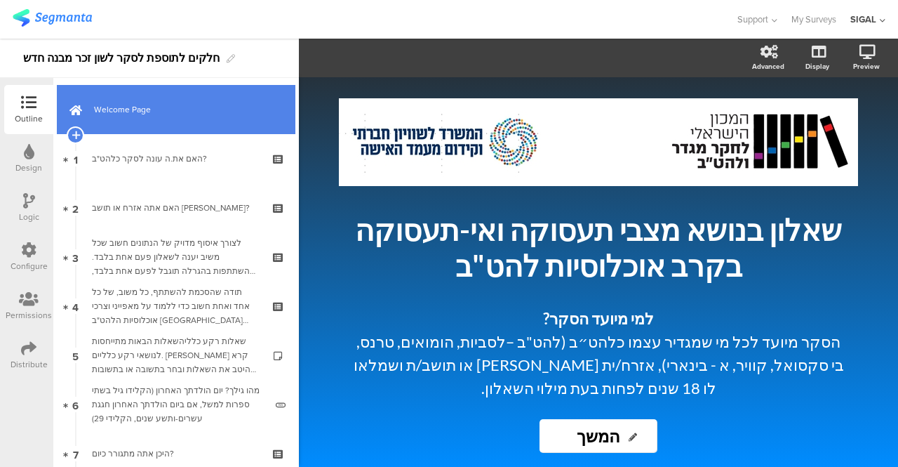
click at [260, 111] on span "Welcome Page" at bounding box center [184, 109] width 180 height 14
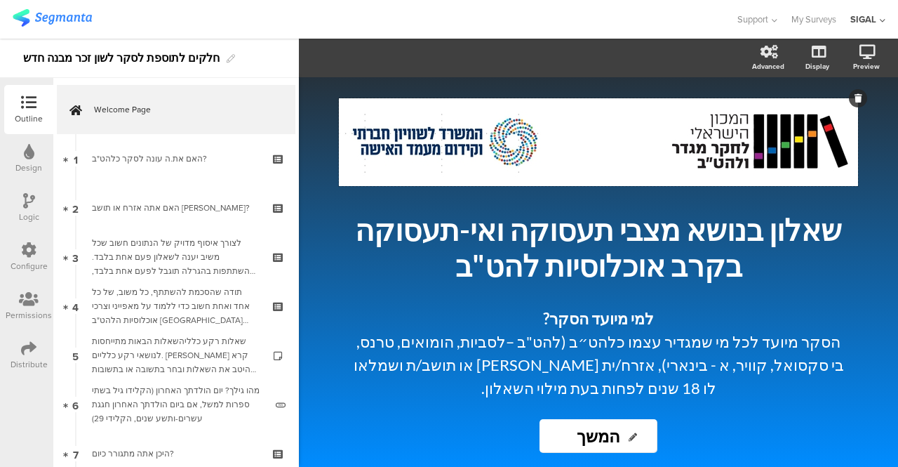
click at [361, 177] on div "/" at bounding box center [598, 142] width 519 height 88
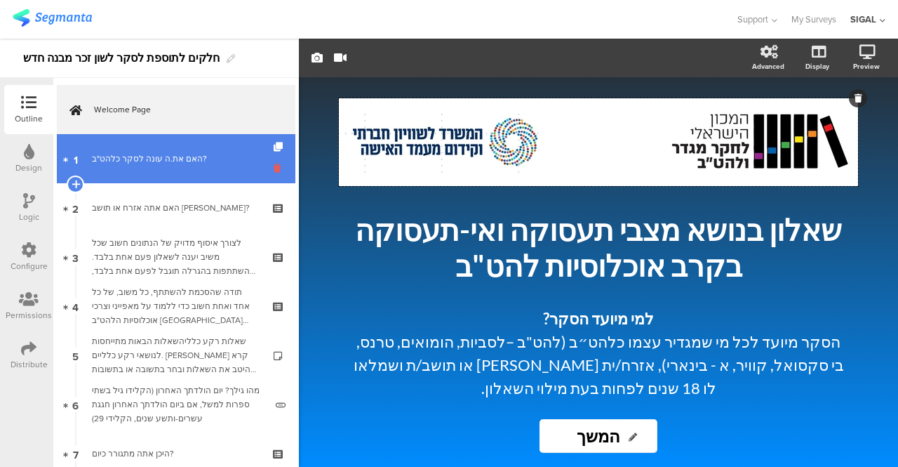
click at [274, 168] on icon at bounding box center [280, 167] width 12 height 13
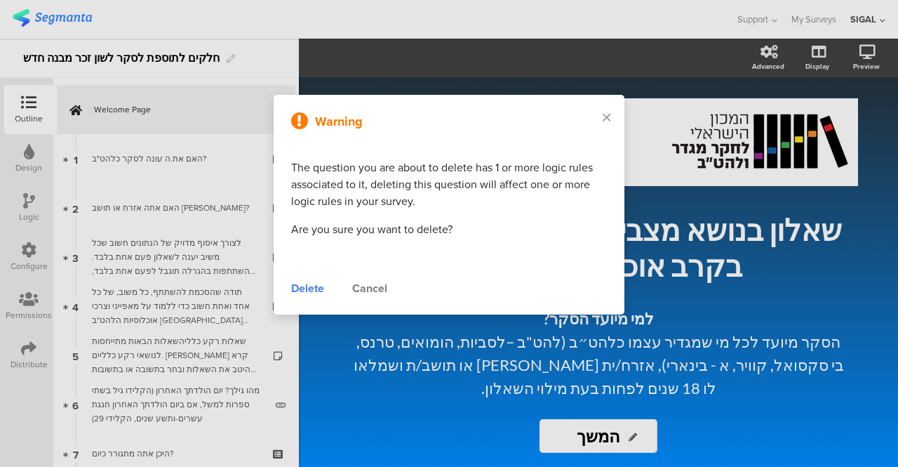
click at [313, 290] on div "Delete" at bounding box center [307, 288] width 33 height 17
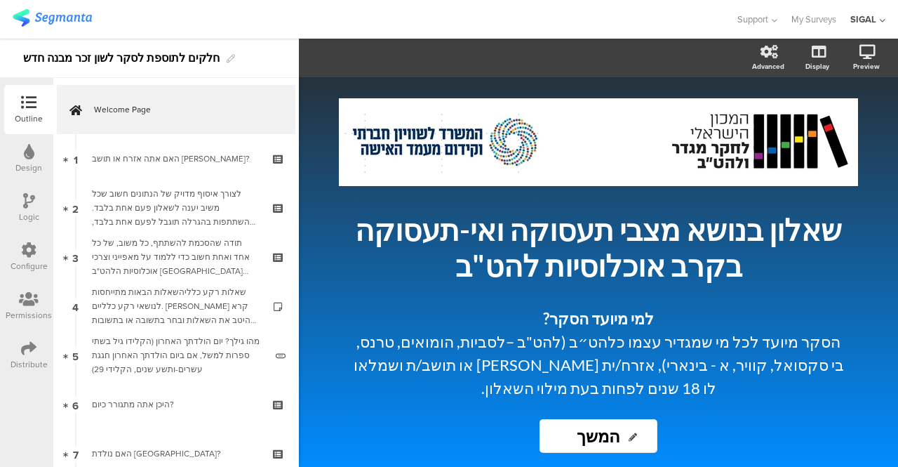
drag, startPoint x: 297, startPoint y: 298, endPoint x: 342, endPoint y: 249, distance: 66.1
click at [347, 254] on div "שאלון בנושא מצבי תעסוקה ואי-תעסוקה בקרב אוכלוסיות להט"ב שאלון בנושא מצבי תעסוקה…" at bounding box center [598, 247] width 526 height 79
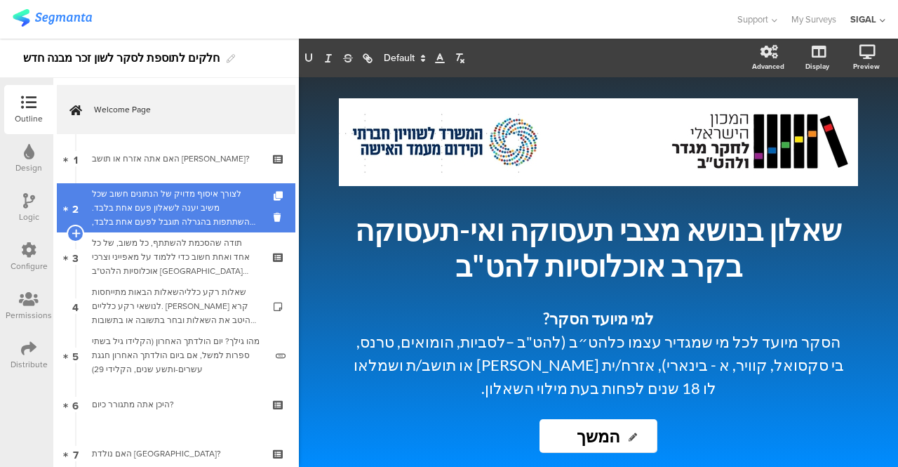
click at [232, 208] on div "לצורך איסוף מדויק של הנתונים חשוב שכל משיב יענה לשאלון פעם אחת בלבד. ההשתתפות ב…" at bounding box center [176, 208] width 168 height 42
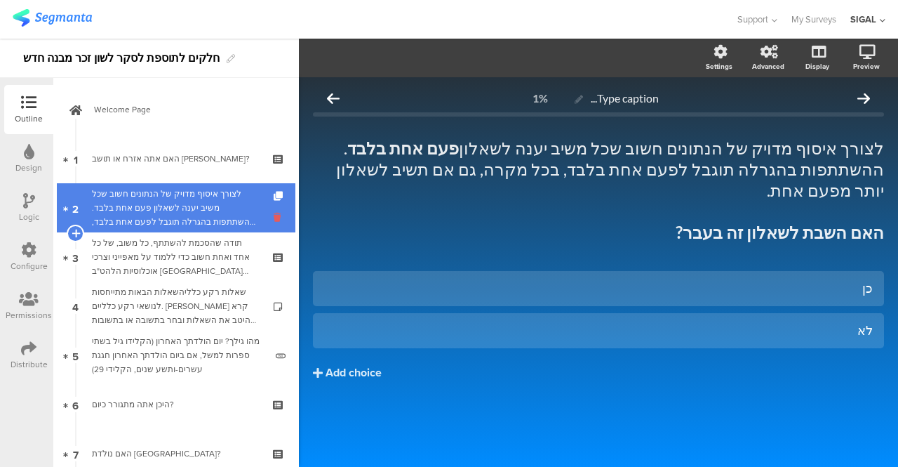
click at [274, 214] on icon at bounding box center [280, 216] width 12 height 13
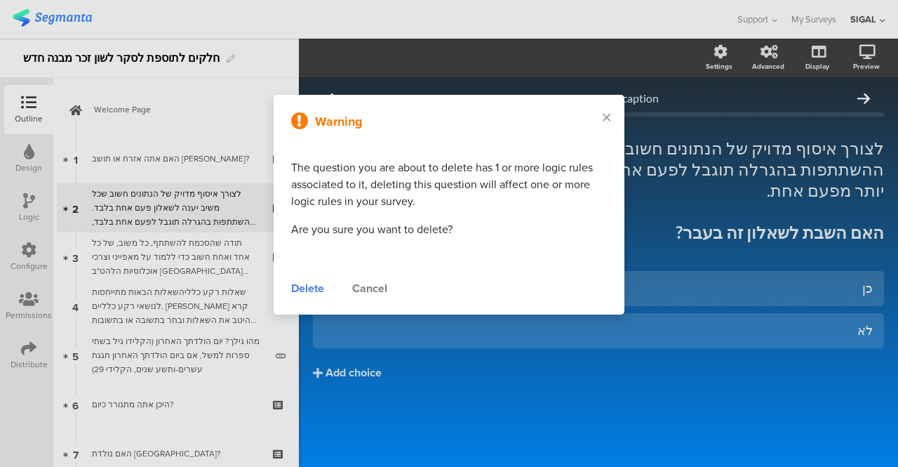
click at [305, 286] on div "Delete" at bounding box center [307, 288] width 33 height 17
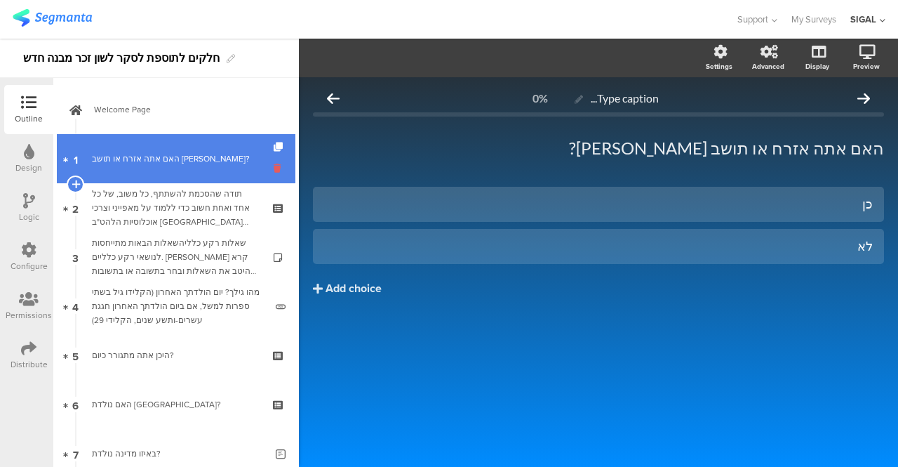
click at [274, 166] on icon at bounding box center [280, 167] width 12 height 13
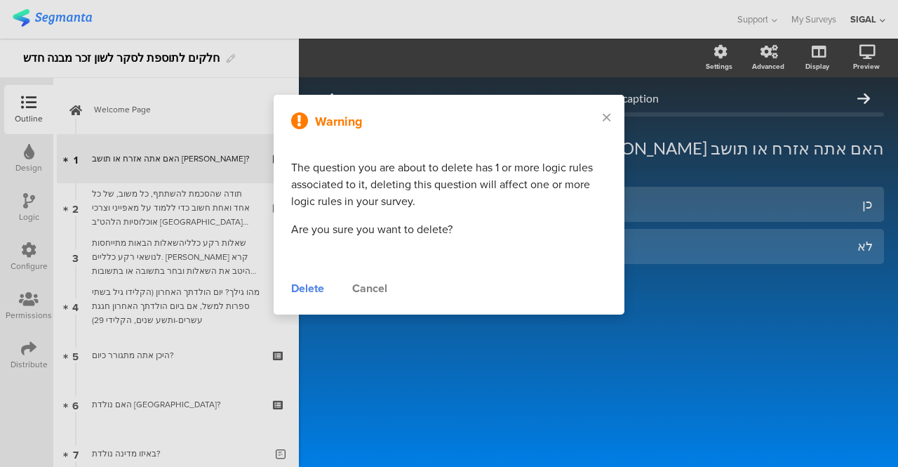
click at [297, 291] on div "Delete" at bounding box center [307, 288] width 33 height 17
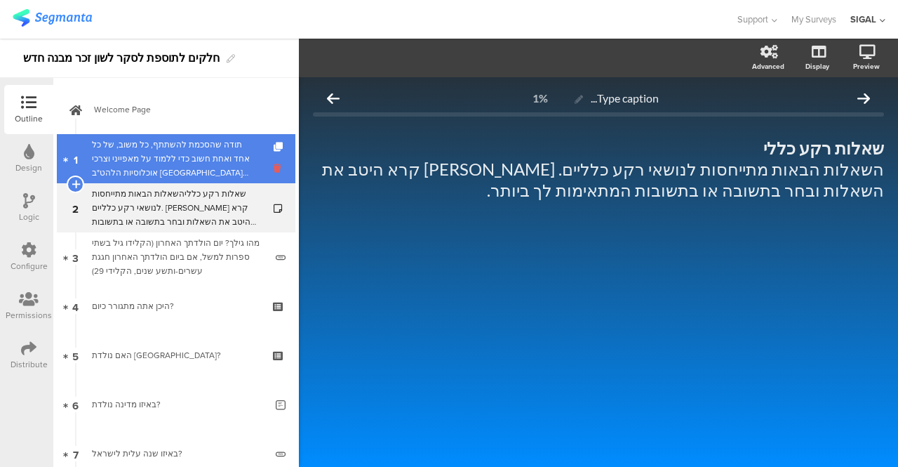
click at [274, 168] on icon at bounding box center [280, 167] width 12 height 13
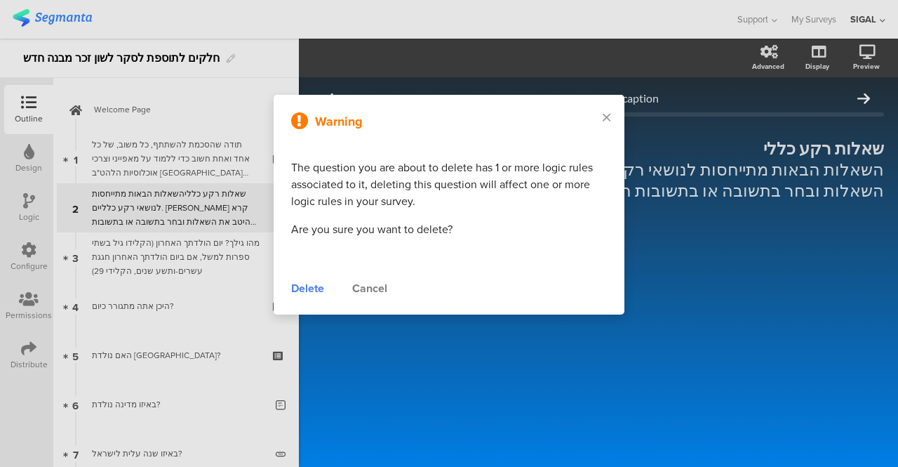
click at [302, 286] on div "Delete" at bounding box center [307, 288] width 33 height 17
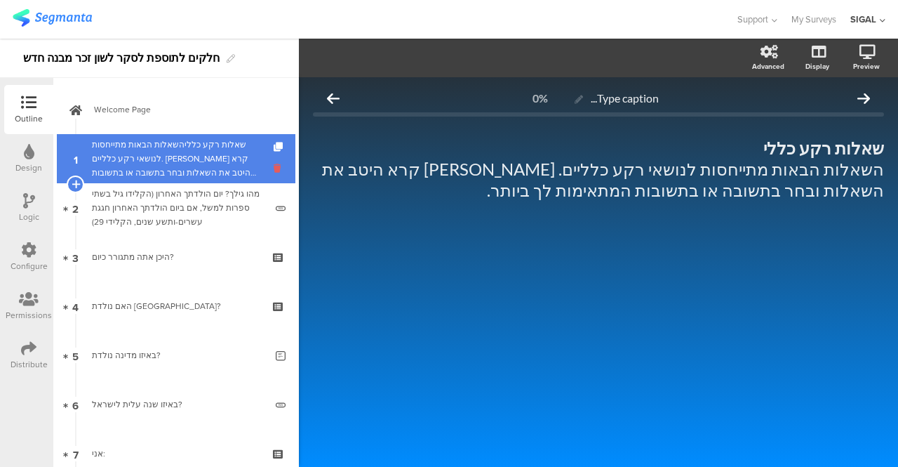
click at [274, 165] on icon at bounding box center [280, 167] width 12 height 13
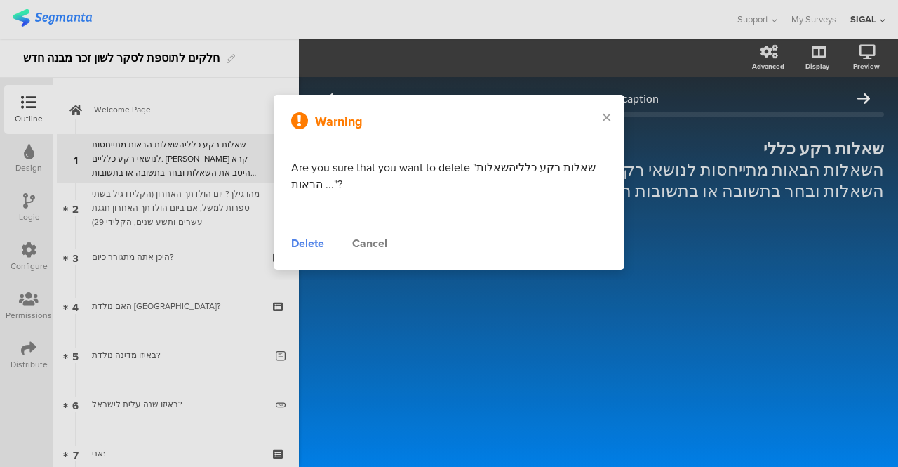
click at [302, 243] on div "Delete" at bounding box center [307, 243] width 33 height 17
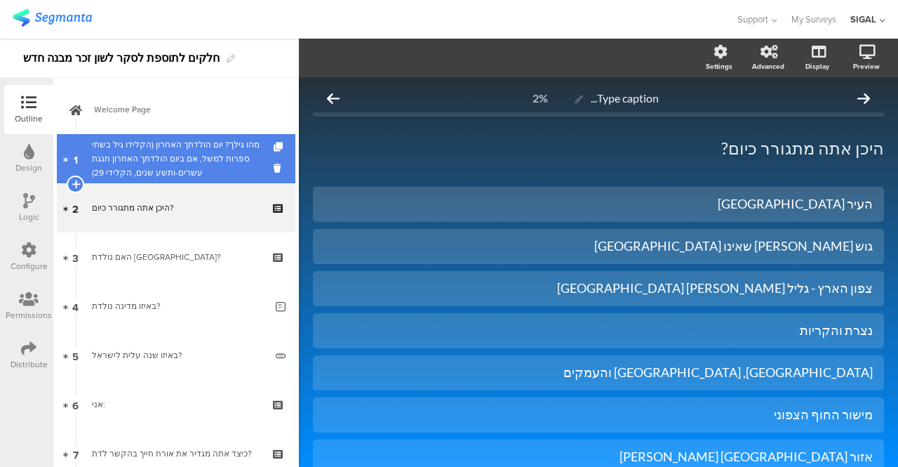
click at [274, 176] on div at bounding box center [280, 158] width 12 height 49
click at [274, 169] on icon at bounding box center [280, 167] width 12 height 13
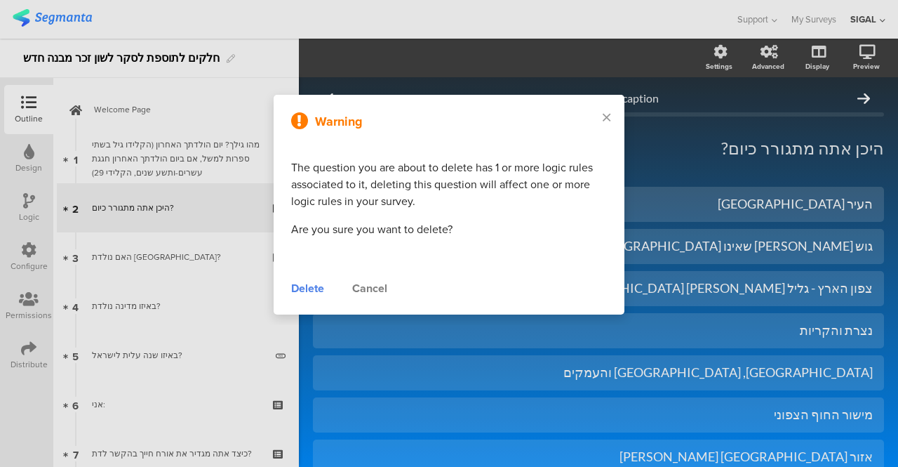
click at [295, 283] on div "Delete" at bounding box center [307, 288] width 33 height 17
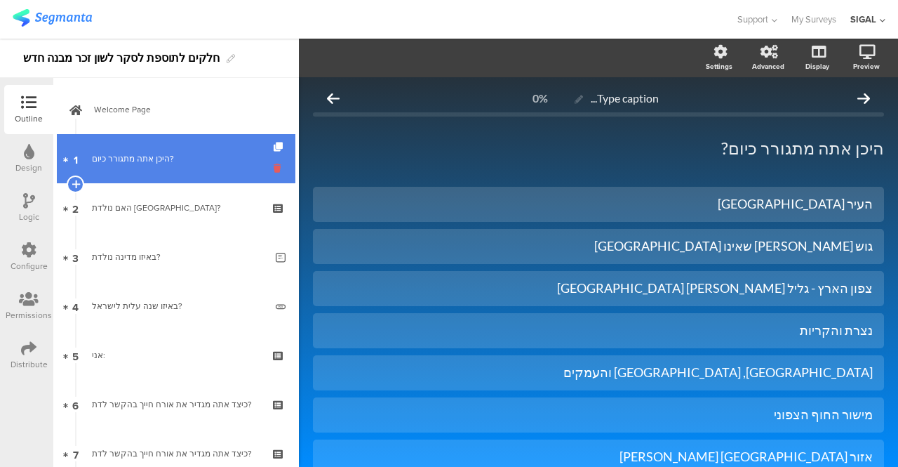
click at [274, 173] on icon at bounding box center [280, 167] width 12 height 13
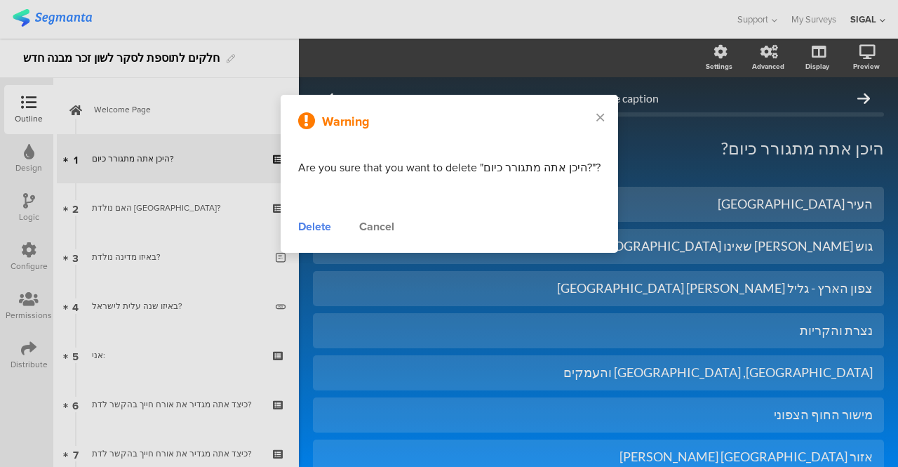
click at [309, 224] on div "Delete" at bounding box center [314, 226] width 33 height 17
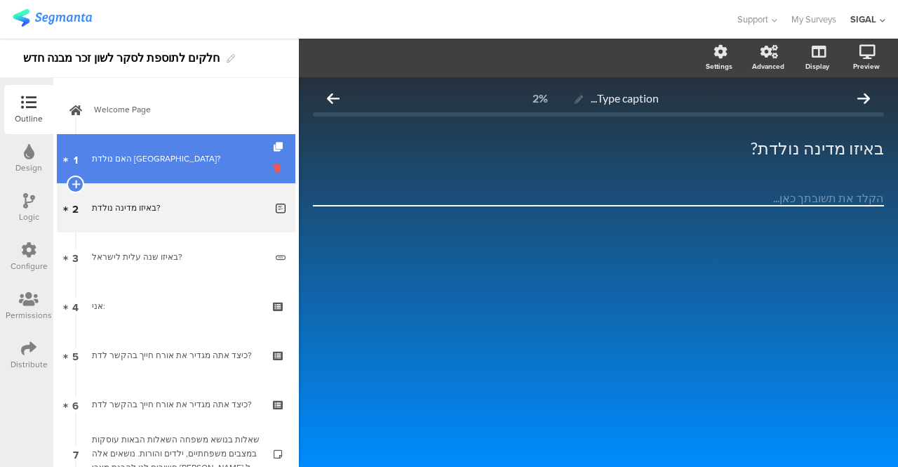
click at [274, 170] on icon at bounding box center [280, 167] width 12 height 13
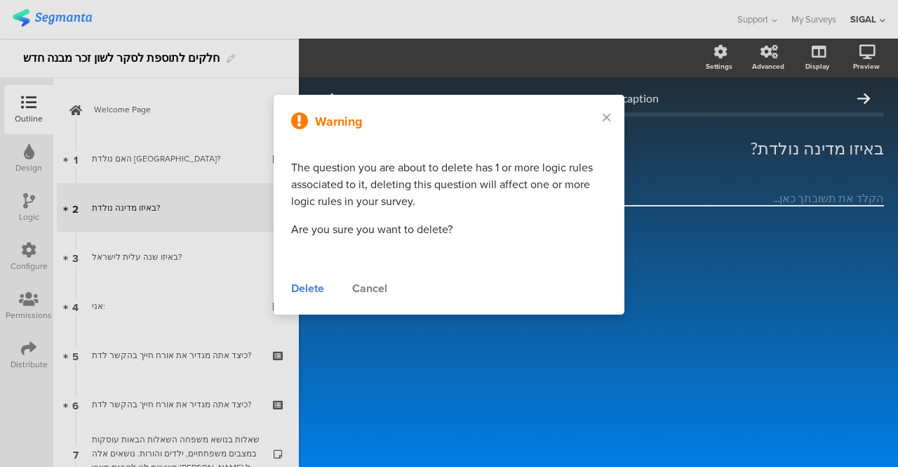
click at [301, 284] on div "Delete" at bounding box center [307, 288] width 33 height 17
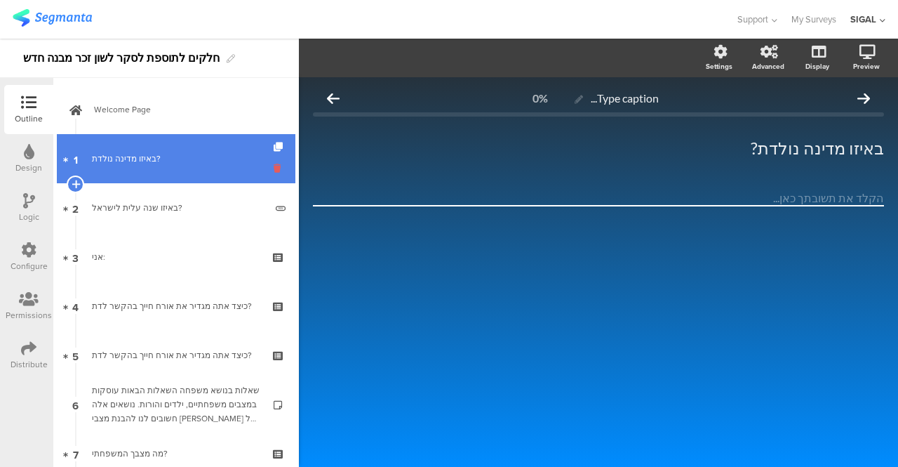
click at [274, 166] on icon at bounding box center [280, 167] width 12 height 13
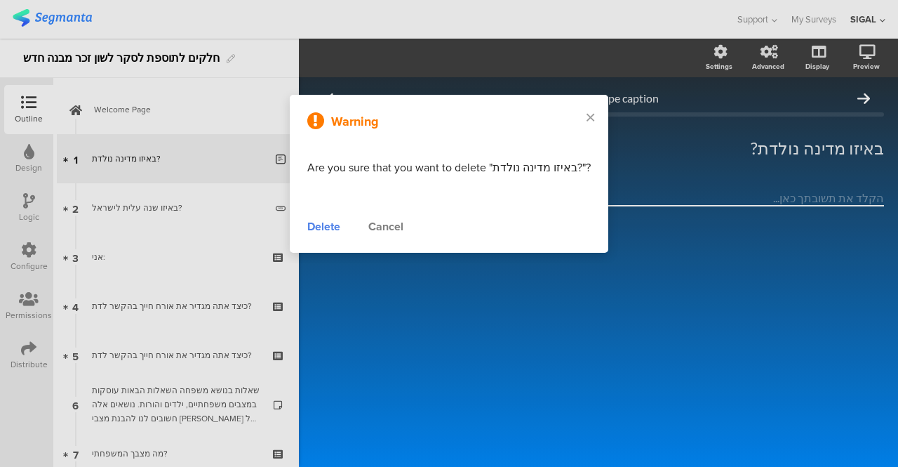
click at [321, 228] on div "Delete" at bounding box center [323, 226] width 33 height 17
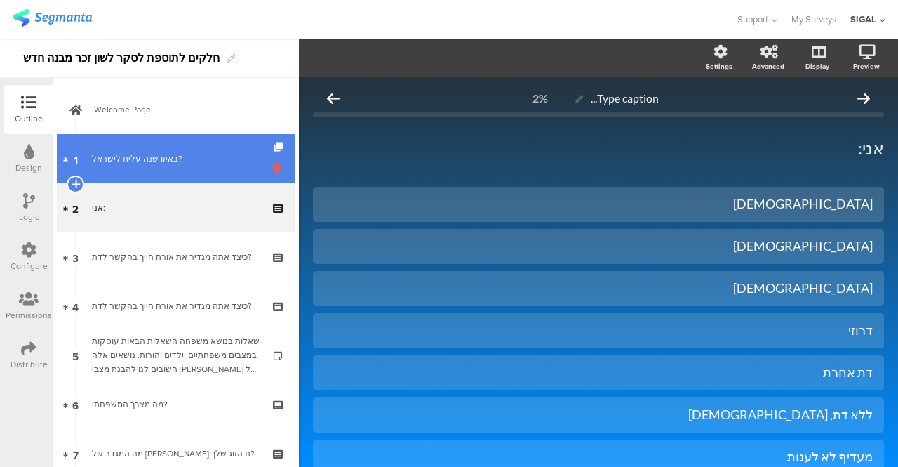
click at [274, 171] on icon at bounding box center [280, 167] width 12 height 13
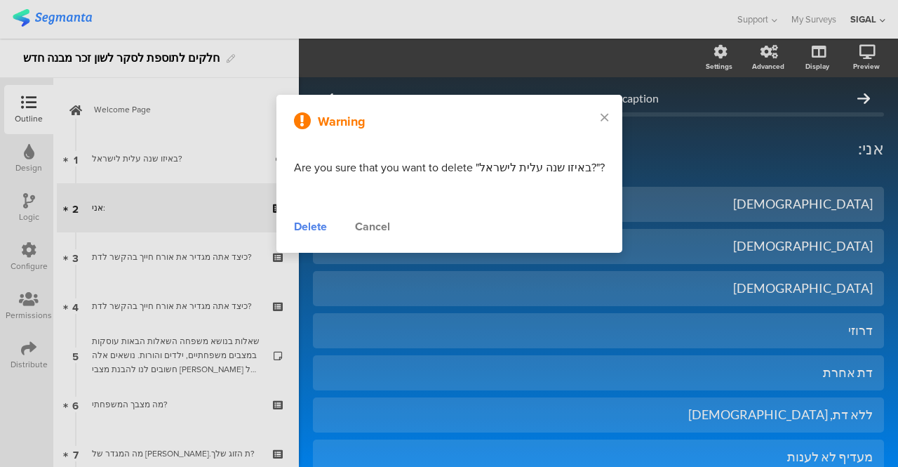
click at [311, 229] on div "Delete" at bounding box center [310, 226] width 33 height 17
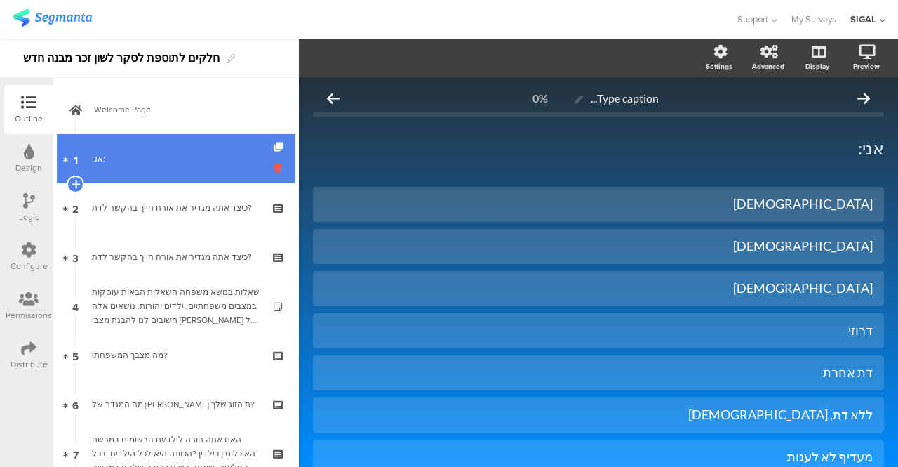
click at [274, 171] on icon at bounding box center [280, 167] width 12 height 13
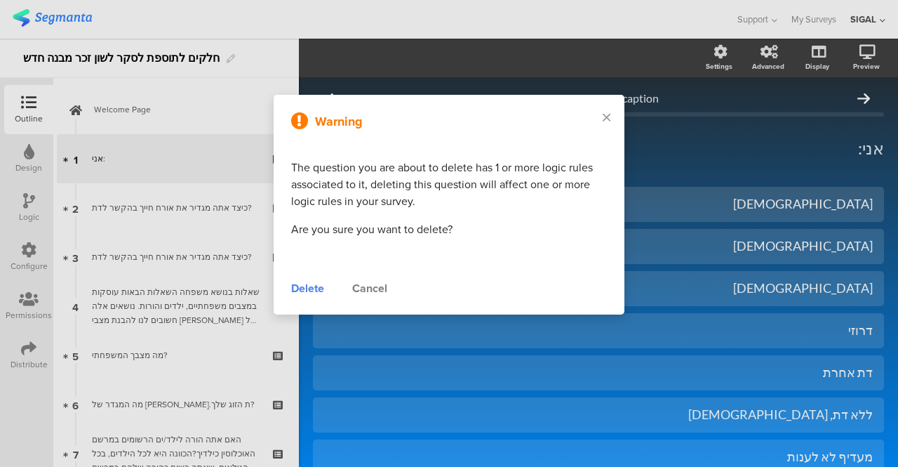
click at [314, 291] on div "Delete" at bounding box center [307, 288] width 33 height 17
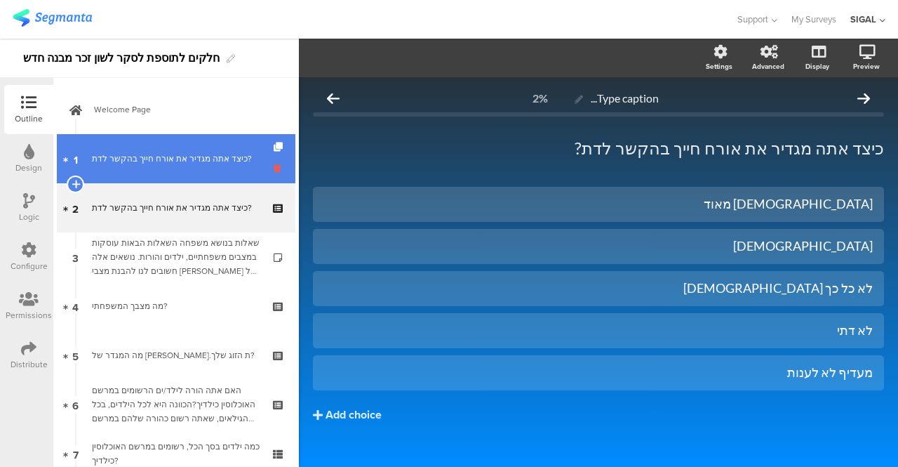
click at [274, 168] on icon at bounding box center [280, 167] width 12 height 13
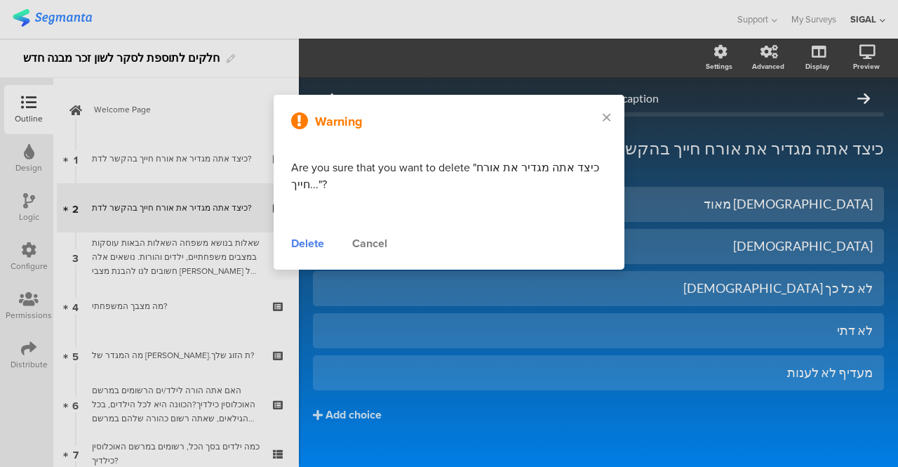
click at [300, 241] on div "Delete" at bounding box center [307, 243] width 33 height 17
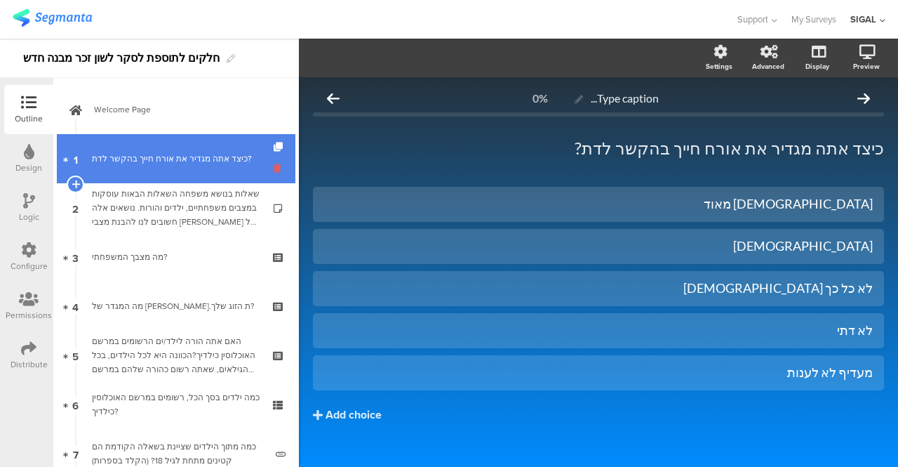
click at [274, 166] on icon at bounding box center [280, 167] width 12 height 13
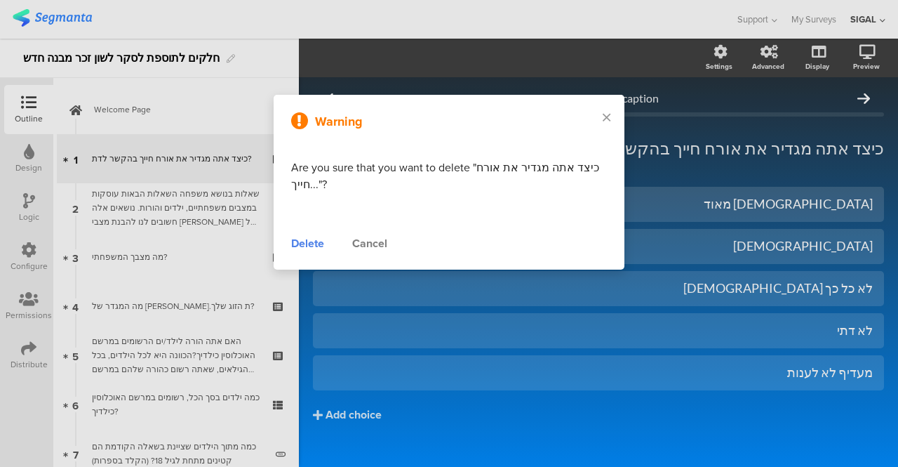
click at [303, 234] on div "Warning Are you sure that you want to delete "כיצד אתה מגדיר את אורח חייך..."? …" at bounding box center [449, 182] width 351 height 175
click at [301, 240] on div "Delete" at bounding box center [307, 243] width 33 height 17
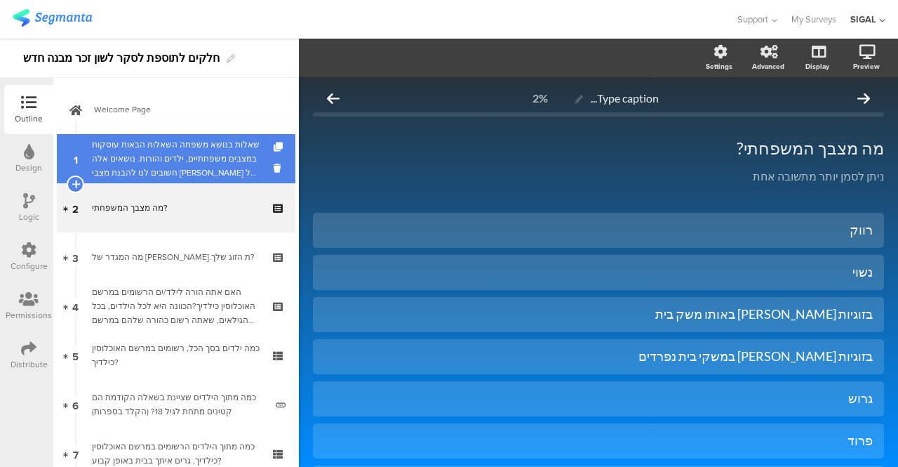
click at [261, 165] on link "1 שאלות בנושא משפחה השאלות הבאות עוסקות במצבים משפחתיים, ילדים והורות. נושאים א…" at bounding box center [176, 158] width 239 height 49
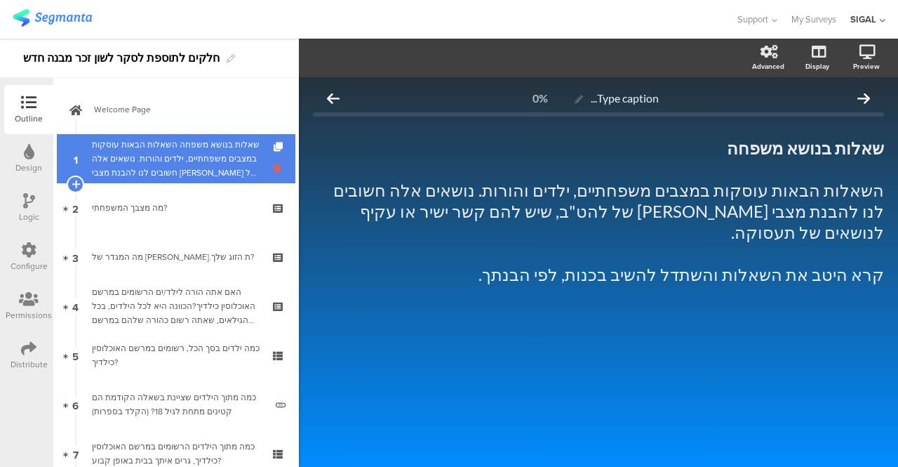
click at [274, 169] on icon at bounding box center [280, 167] width 12 height 13
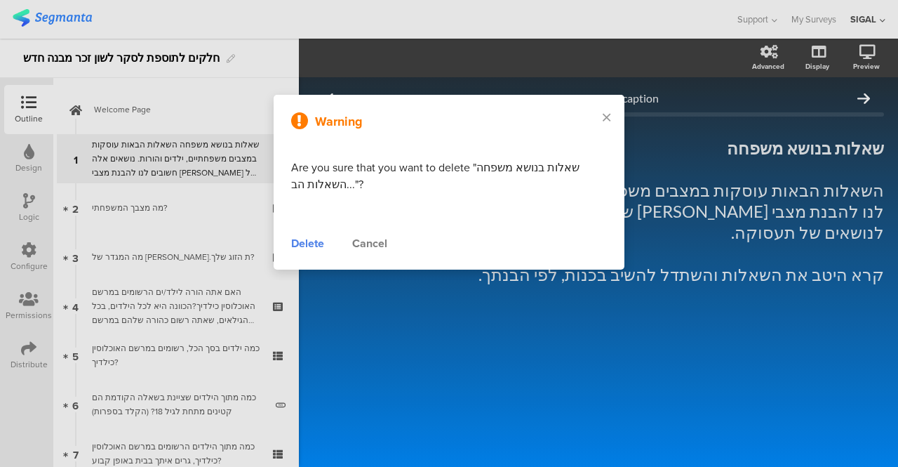
click at [302, 238] on div "Delete" at bounding box center [307, 243] width 33 height 17
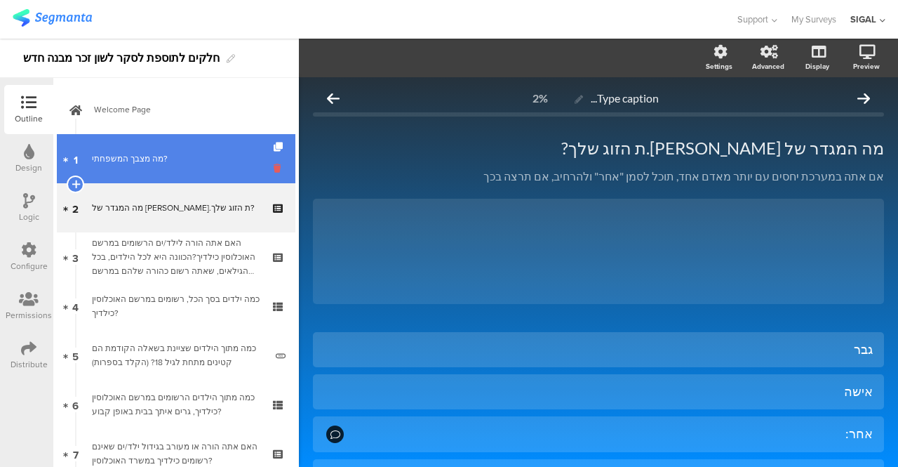
click at [274, 161] on icon at bounding box center [280, 167] width 12 height 13
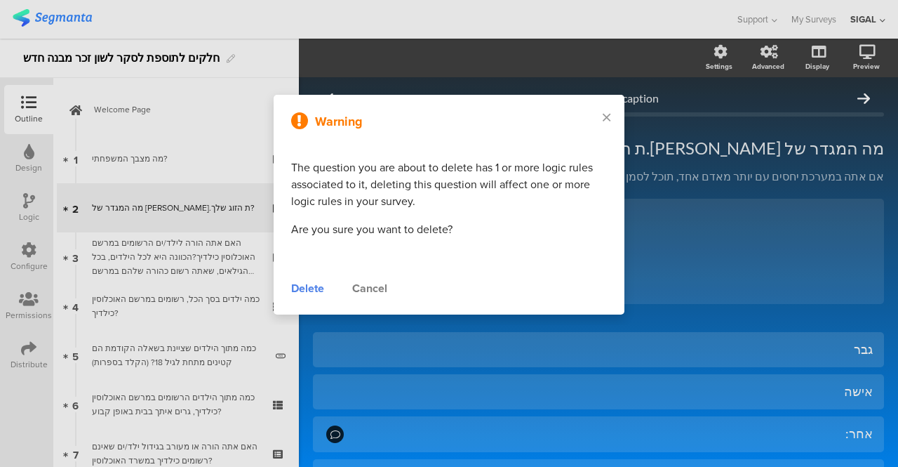
click at [295, 288] on div "Delete" at bounding box center [307, 288] width 33 height 17
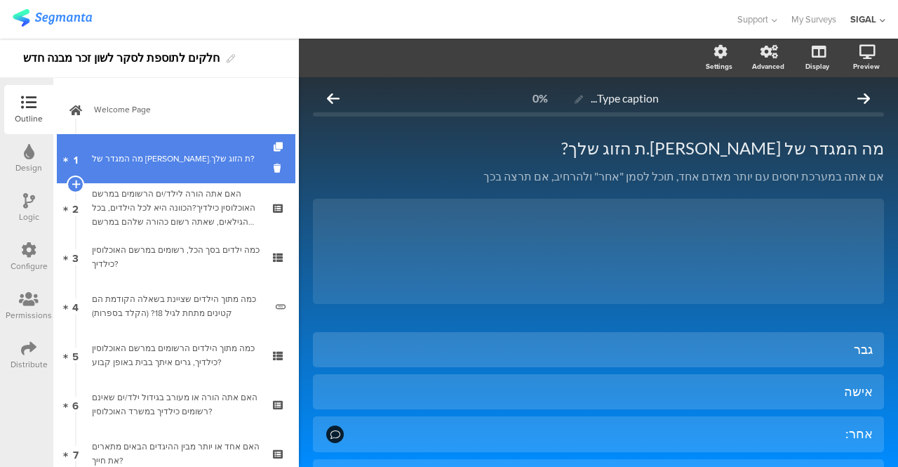
click at [194, 163] on div "מה המגדר של [PERSON_NAME].ת הזוג שלך?" at bounding box center [176, 159] width 168 height 14
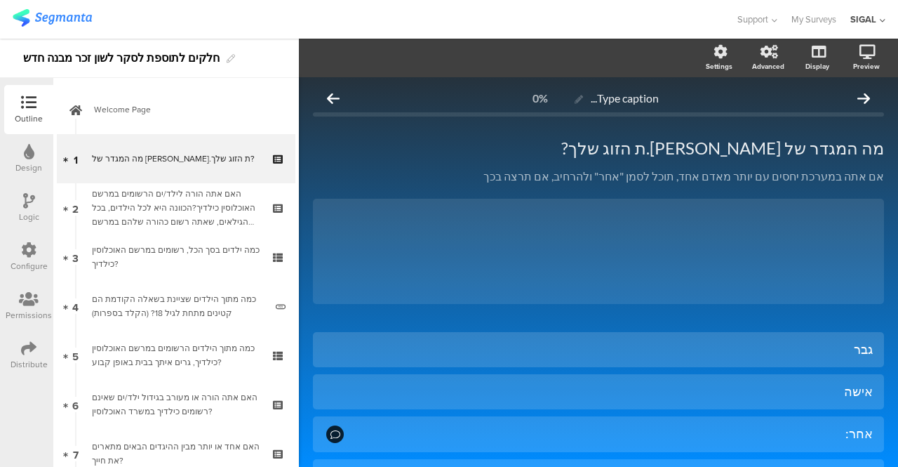
click at [32, 251] on icon at bounding box center [28, 249] width 15 height 15
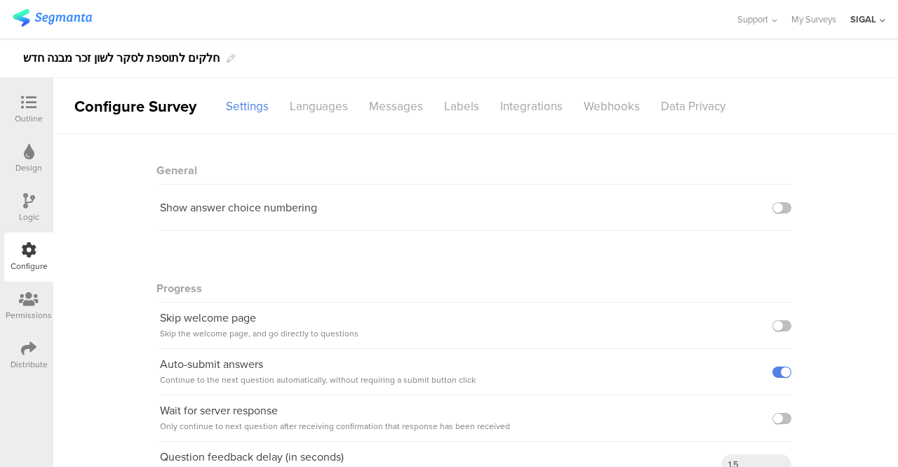
click at [36, 110] on div at bounding box center [29, 104] width 28 height 18
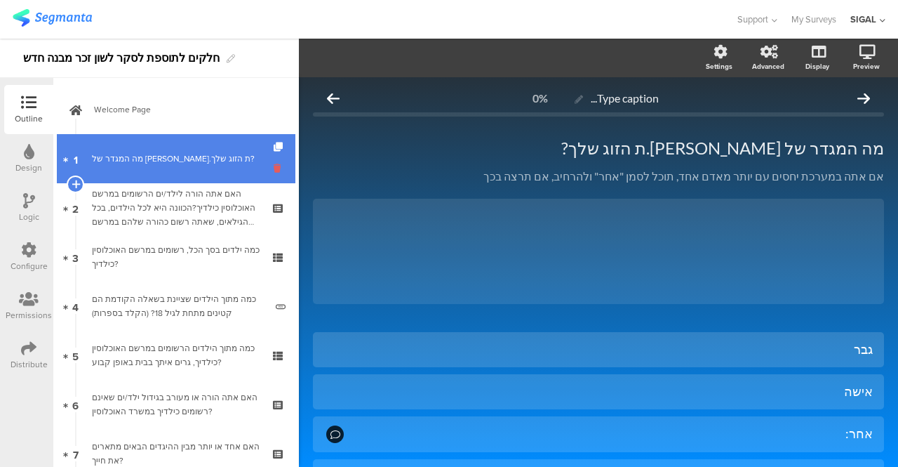
click at [274, 166] on icon at bounding box center [280, 167] width 12 height 13
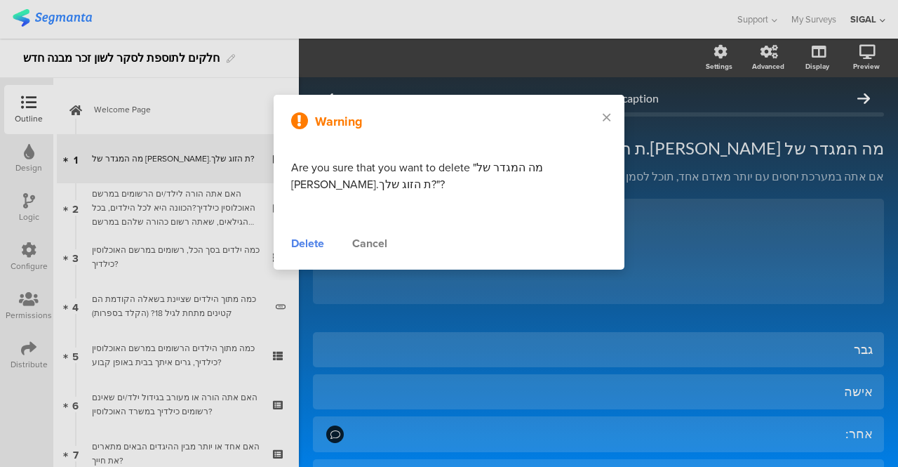
click at [307, 245] on div "Delete" at bounding box center [307, 243] width 33 height 17
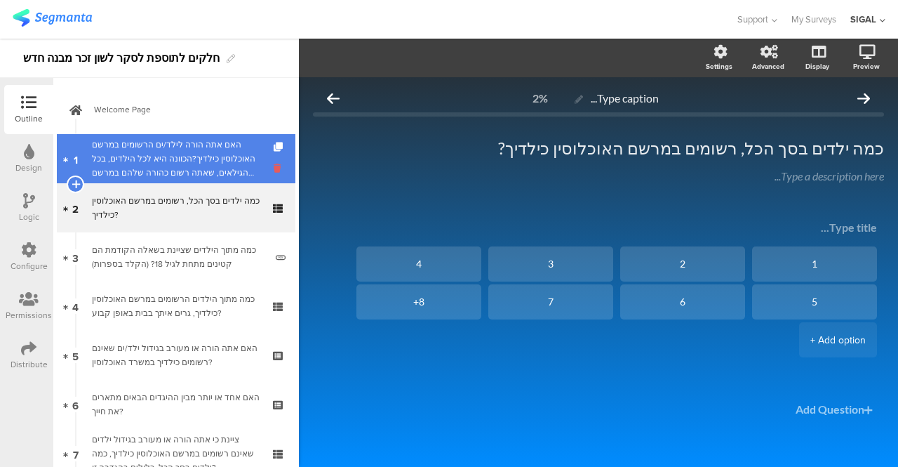
click at [274, 162] on icon at bounding box center [280, 167] width 12 height 13
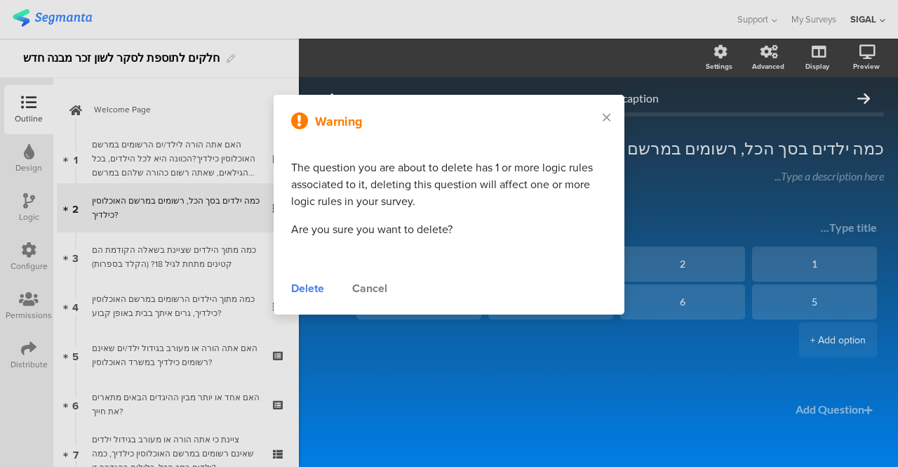
drag, startPoint x: 318, startPoint y: 285, endPoint x: 318, endPoint y: 277, distance: 7.7
click at [318, 283] on div "Delete" at bounding box center [307, 288] width 33 height 17
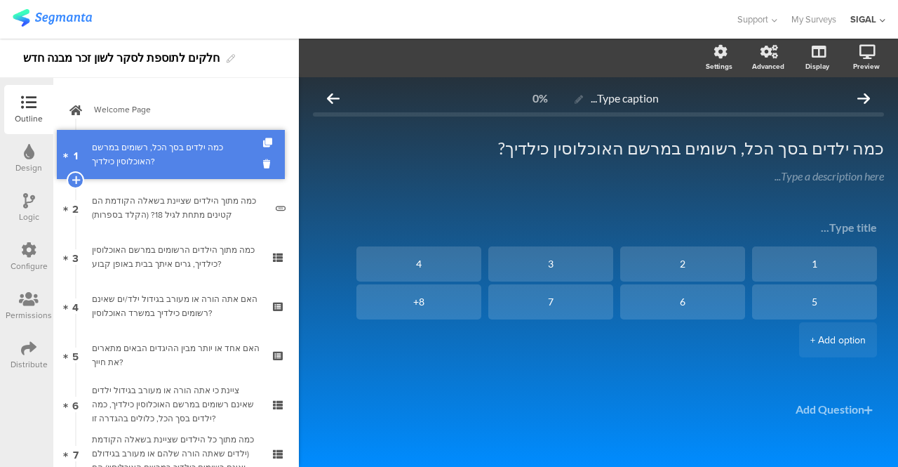
drag, startPoint x: 244, startPoint y: 157, endPoint x: 226, endPoint y: 153, distance: 18.7
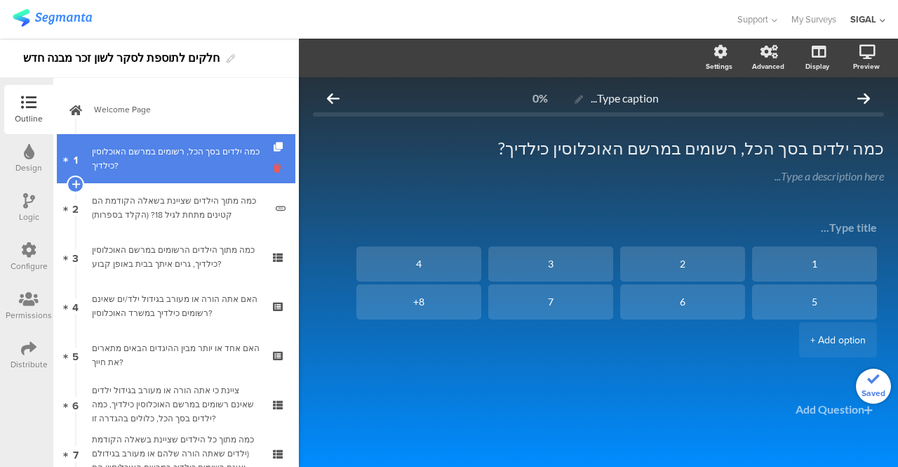
click at [274, 167] on icon at bounding box center [280, 167] width 12 height 13
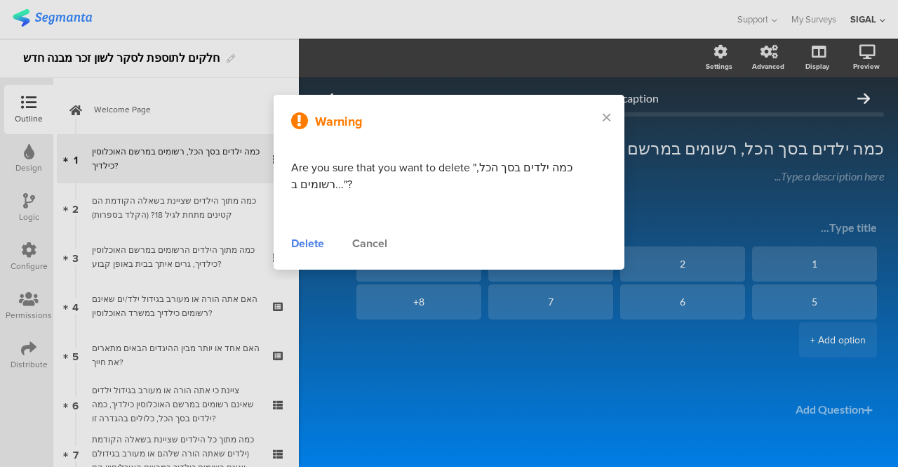
click at [301, 241] on div "Delete" at bounding box center [307, 243] width 33 height 17
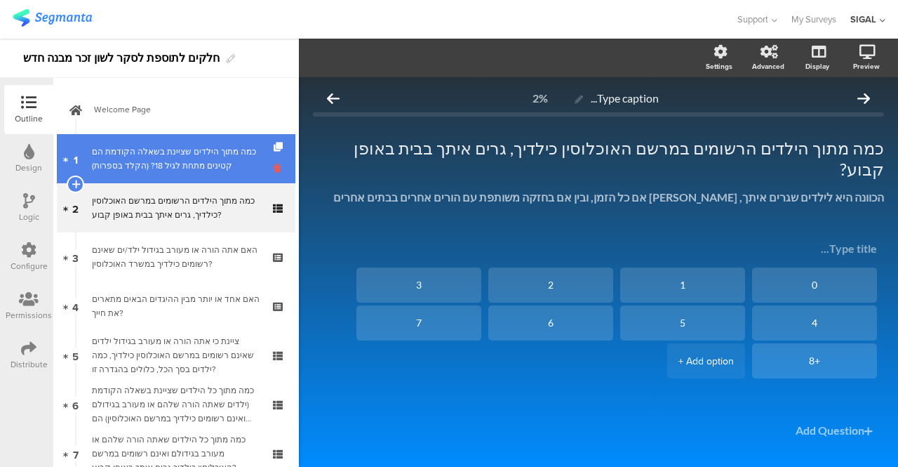
click at [274, 169] on icon at bounding box center [280, 167] width 12 height 13
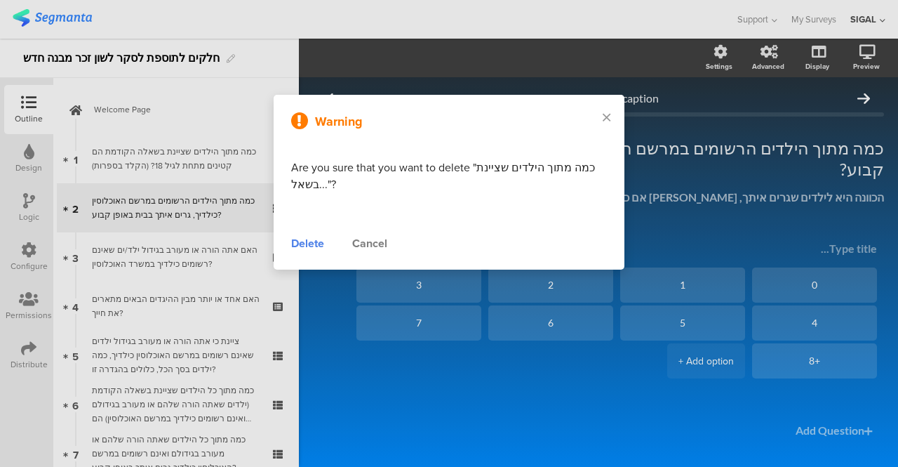
click at [302, 239] on div "Delete" at bounding box center [307, 243] width 33 height 17
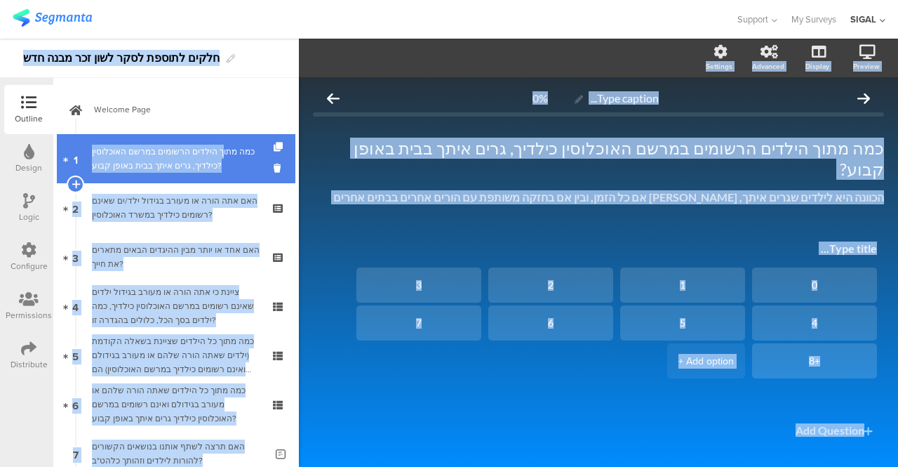
drag, startPoint x: 272, startPoint y: 64, endPoint x: 210, endPoint y: 157, distance: 111.9
click at [210, 157] on div "Outline Design Logic Configure Permissions Distribute New question Import quest…" at bounding box center [449, 253] width 898 height 428
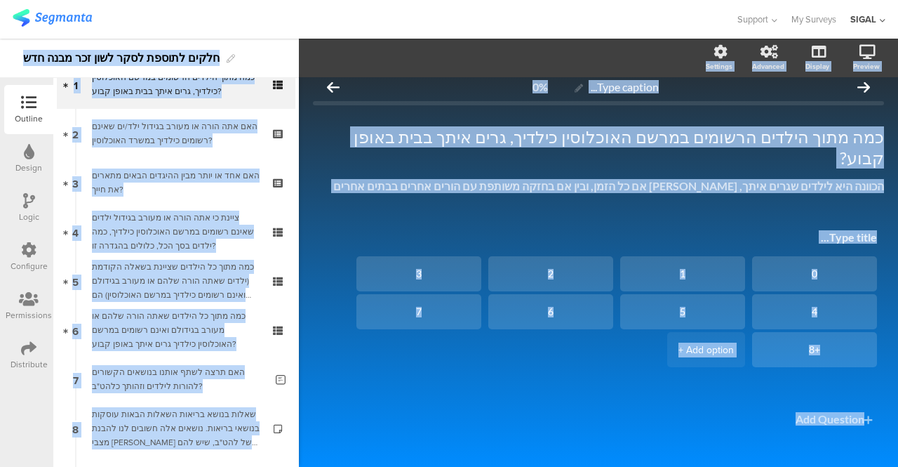
scroll to position [56, 0]
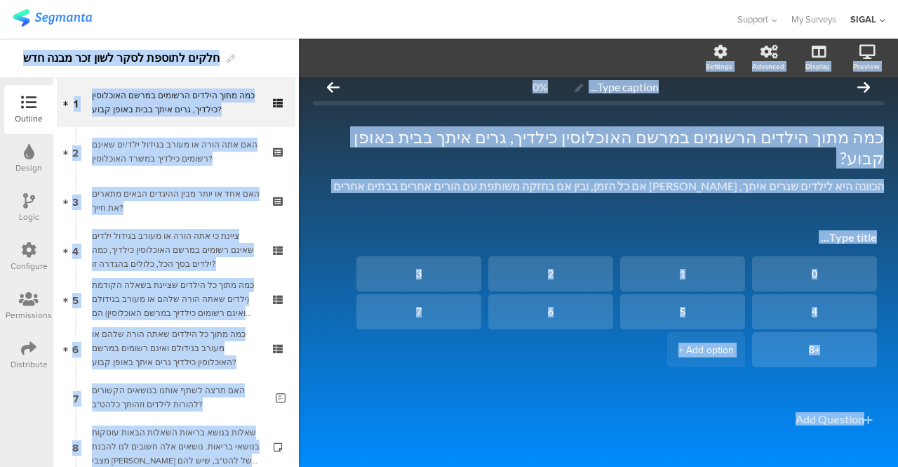
click at [401, 417] on div "0 1 2 3 4 5 6 7 +8 + Add option" at bounding box center [598, 351] width 571 height 259
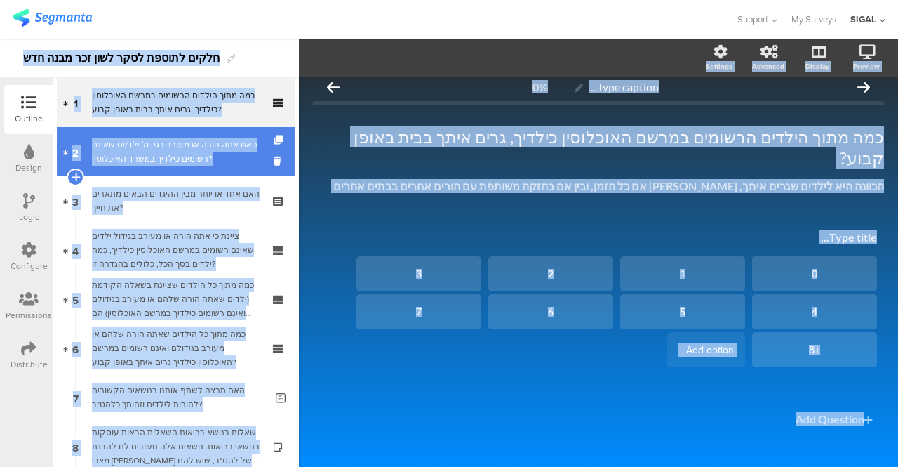
scroll to position [0, 0]
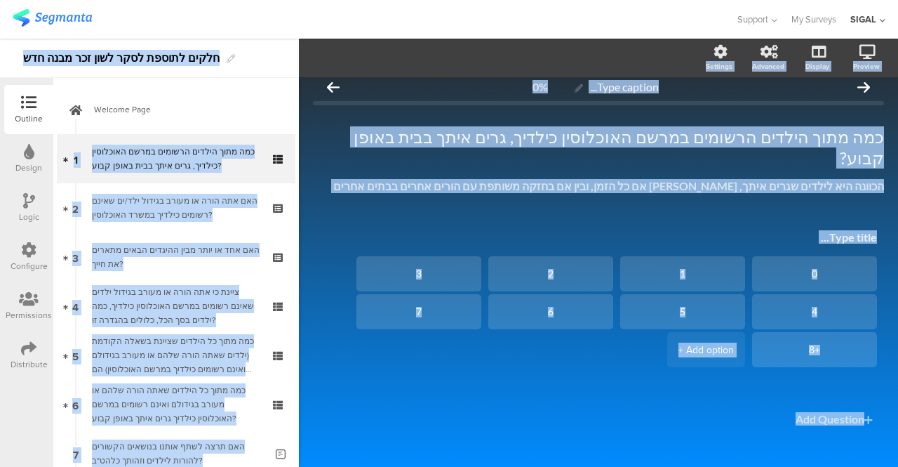
click at [242, 67] on div "חלקים לתוספת לסקר לשון זכר מבנה חדש" at bounding box center [149, 58] width 299 height 39
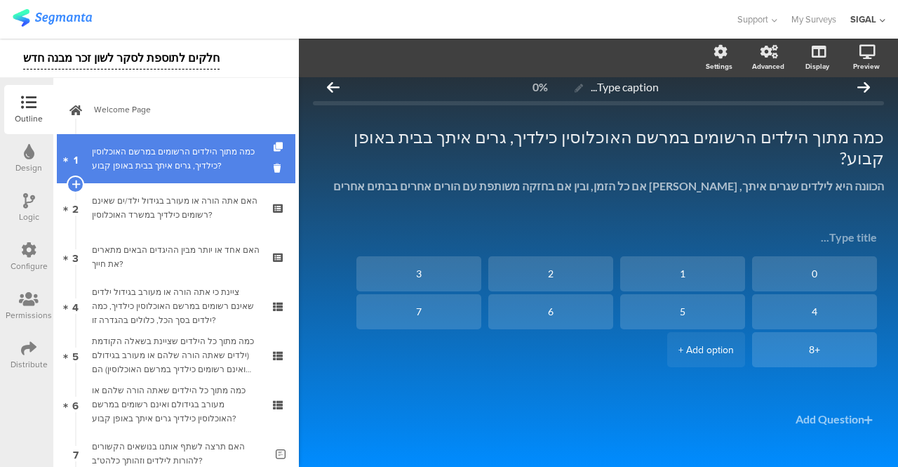
click at [261, 166] on link "1 כמה מתוך הילדים הרשומים במרשם האוכלוסין כילדיך, גרים איתך בבית באופן קבוע?" at bounding box center [176, 158] width 239 height 49
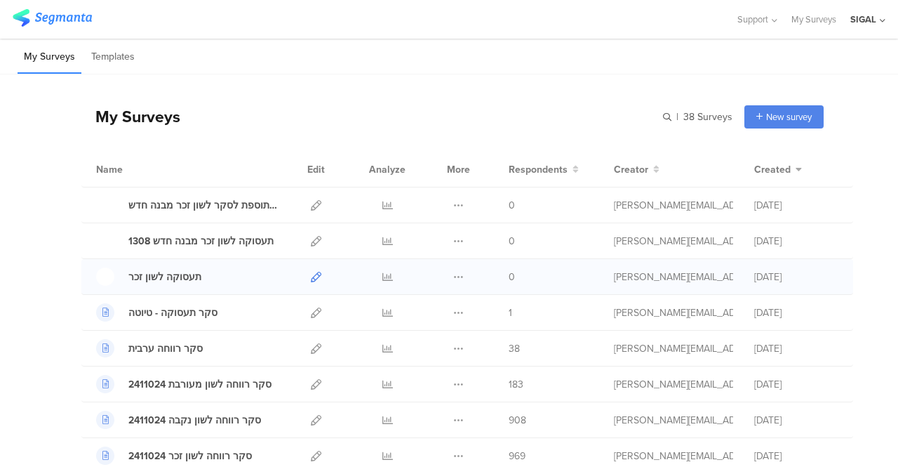
click at [311, 275] on icon at bounding box center [316, 276] width 11 height 11
click at [311, 239] on icon at bounding box center [316, 241] width 11 height 11
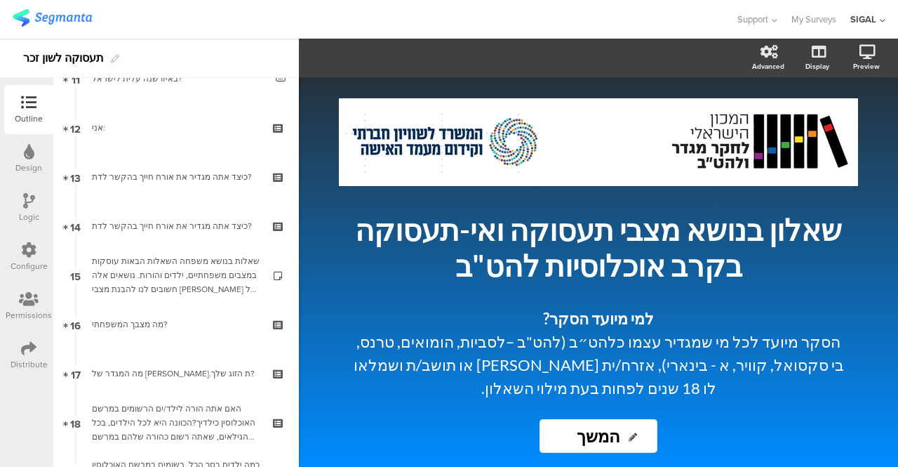
scroll to position [593, 0]
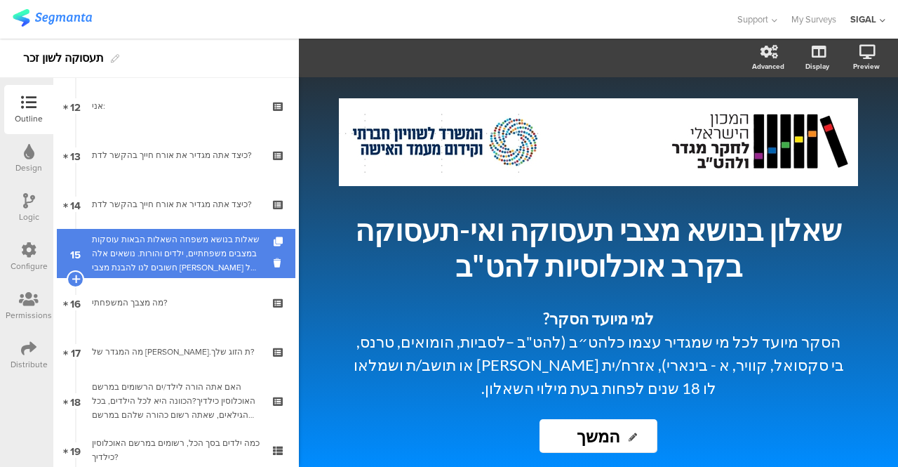
click at [207, 243] on div "שאלות בנושא משפחה השאלות הבאות עוסקות במצבים משפחתיים, ילדים והורות. נושאים אלה…" at bounding box center [176, 253] width 168 height 42
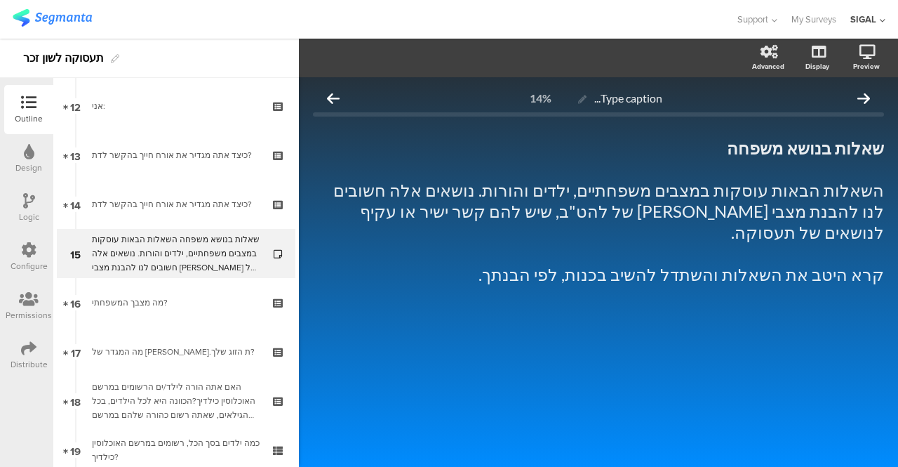
click at [21, 354] on icon at bounding box center [28, 347] width 15 height 15
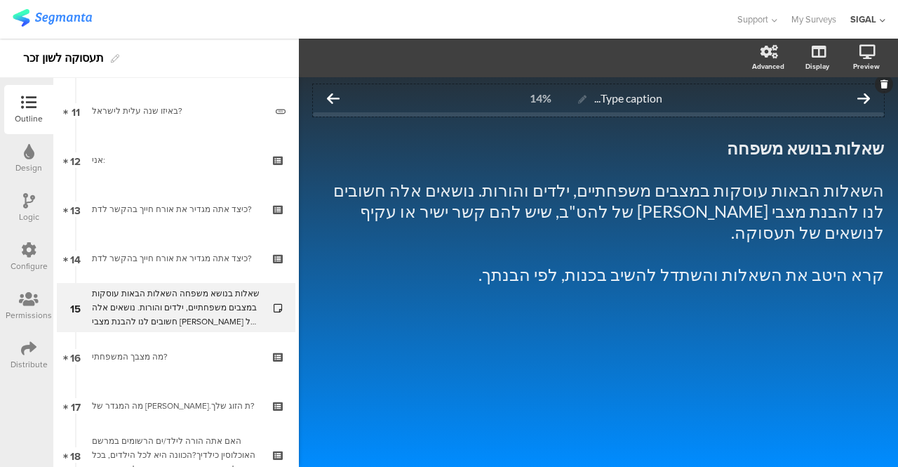
scroll to position [574, 0]
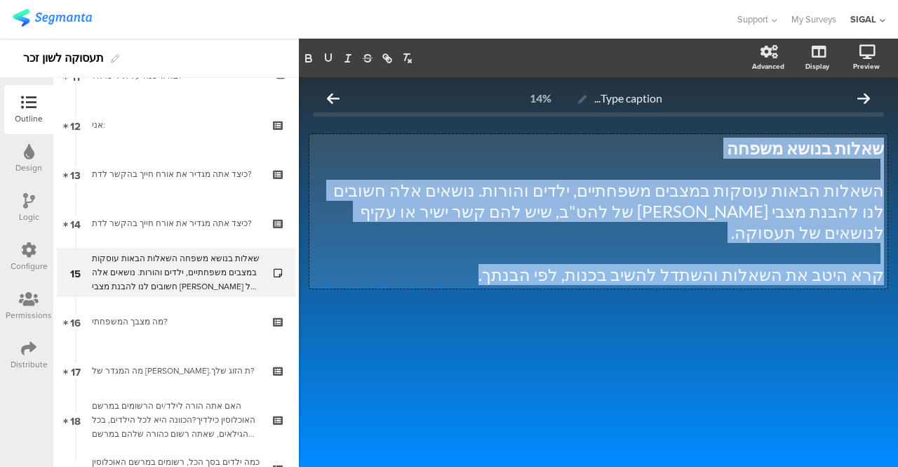
drag, startPoint x: 881, startPoint y: 147, endPoint x: 478, endPoint y: 253, distance: 416.4
click at [478, 253] on div "שאלות בנושא משפחה השאלות הבאות עוסקות במצבים משפחתיים, ילדים והורות. נושאים אלה…" at bounding box center [598, 211] width 578 height 154
copy div "שאלות בנושא משפחה השאלות הבאות עוסקות במצבים משפחתיים, ילדים והורות. נושאים אלה…"
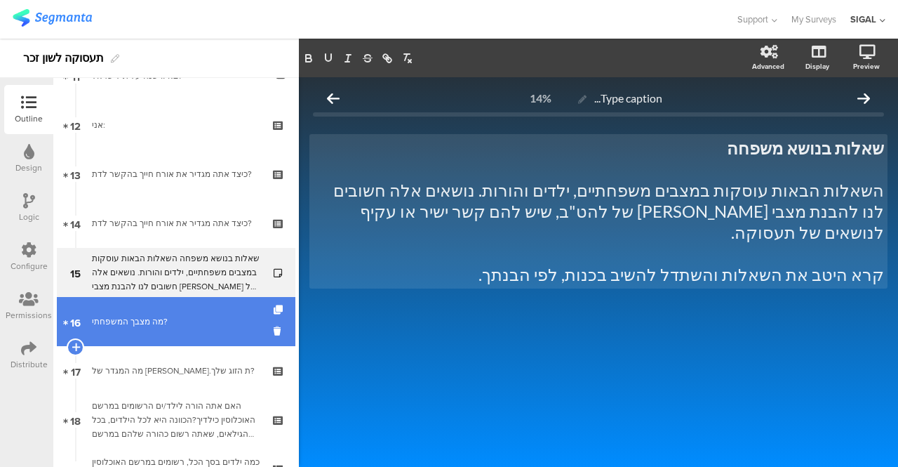
click at [208, 314] on link "16 מה מצבך המשפחתי?" at bounding box center [176, 321] width 239 height 49
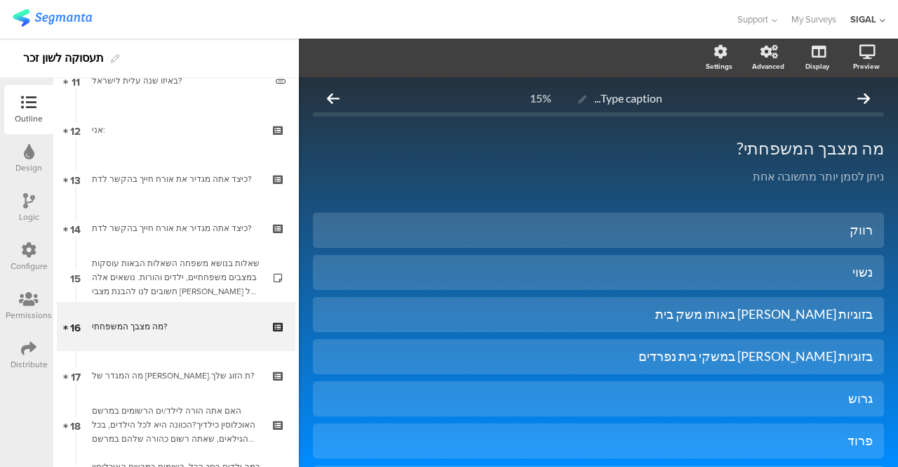
scroll to position [623, 0]
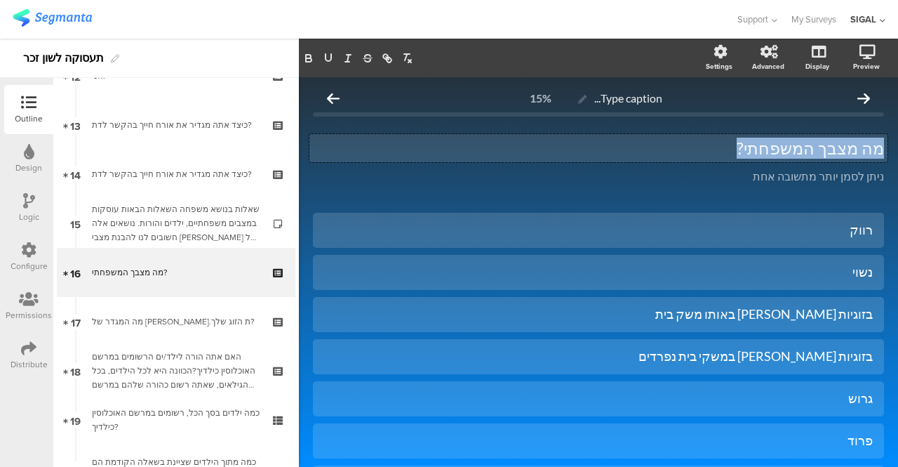
drag, startPoint x: 869, startPoint y: 148, endPoint x: 750, endPoint y: 145, distance: 119.3
click at [750, 145] on div "מה מצבך המשפחתי? מה מצבך המשפחתי? מה מצבך המשפחתי?" at bounding box center [598, 148] width 578 height 28
copy p "מה מצבך המשפחתי?"
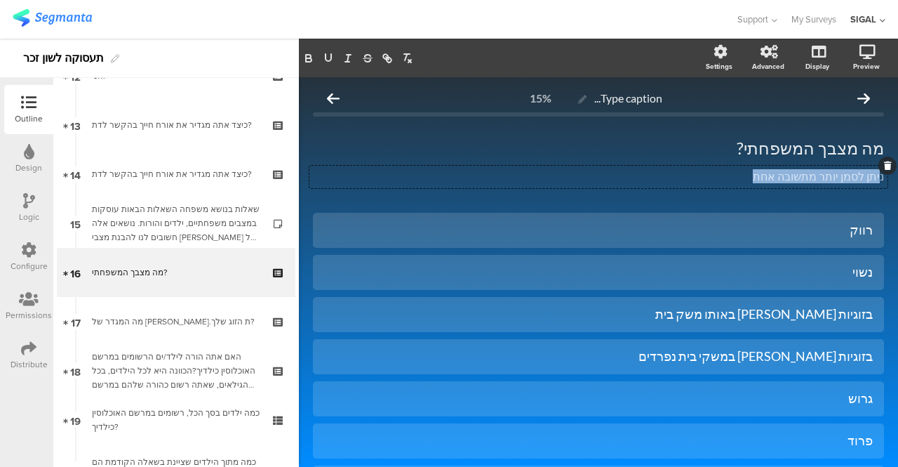
drag, startPoint x: 871, startPoint y: 176, endPoint x: 744, endPoint y: 173, distance: 126.3
click at [742, 173] on div "ניתן לסמן יותר מתשובה אחת ניתן לסמן יותר מתשובה אחת ניתן לסמן יותר מתשובה אחת" at bounding box center [598, 177] width 578 height 22
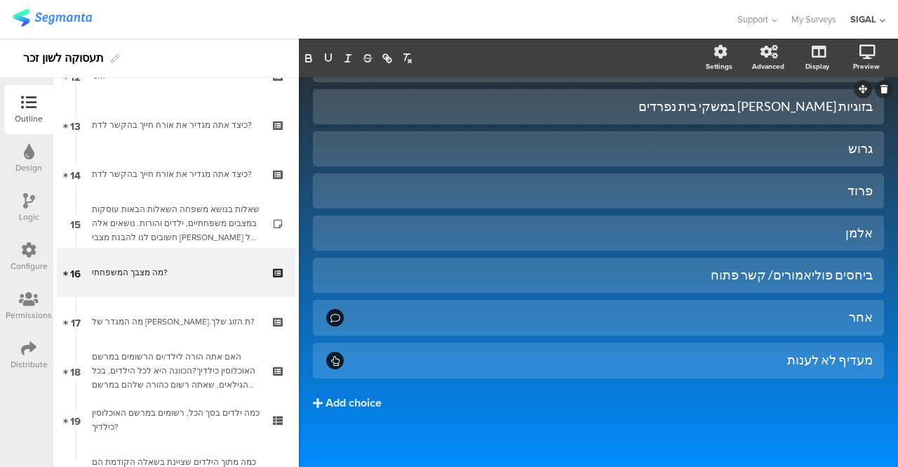
scroll to position [259, 0]
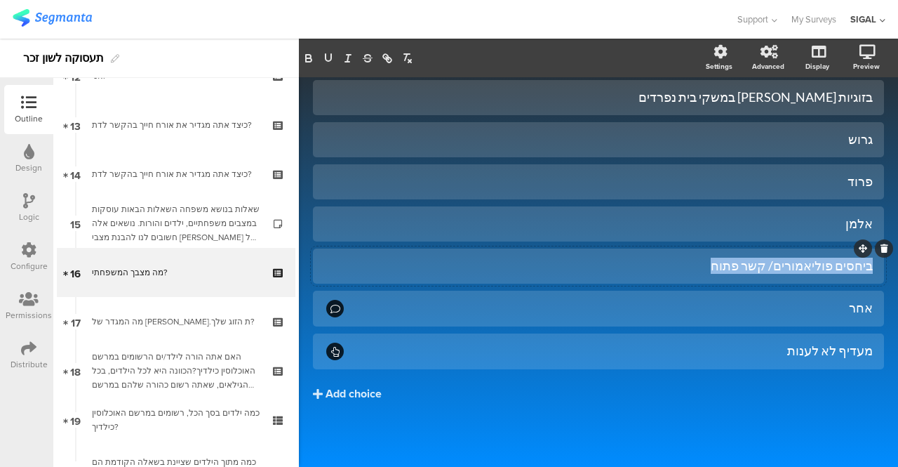
drag, startPoint x: 860, startPoint y: 264, endPoint x: 719, endPoint y: 274, distance: 141.3
click at [719, 274] on div "ביחסים פוליאמורים/ קשר פתוח" at bounding box center [598, 265] width 549 height 16
copy div "ביחסים פוליאמורים/ קשר פתוח"
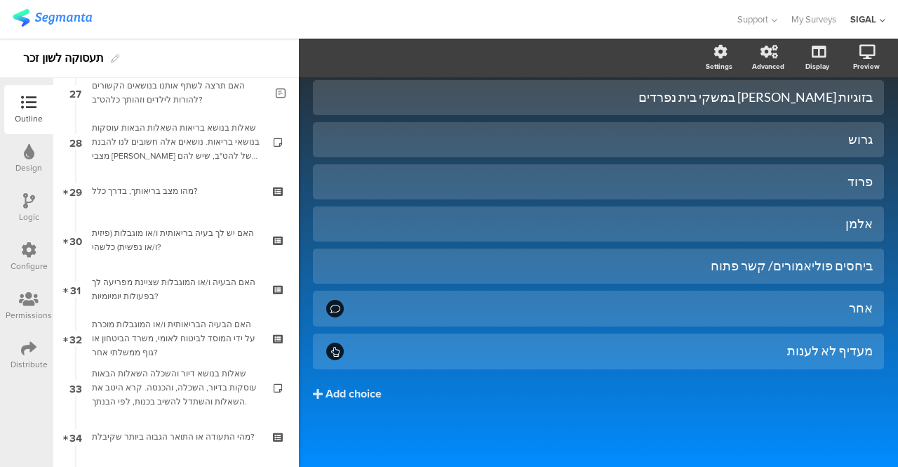
scroll to position [1356, 0]
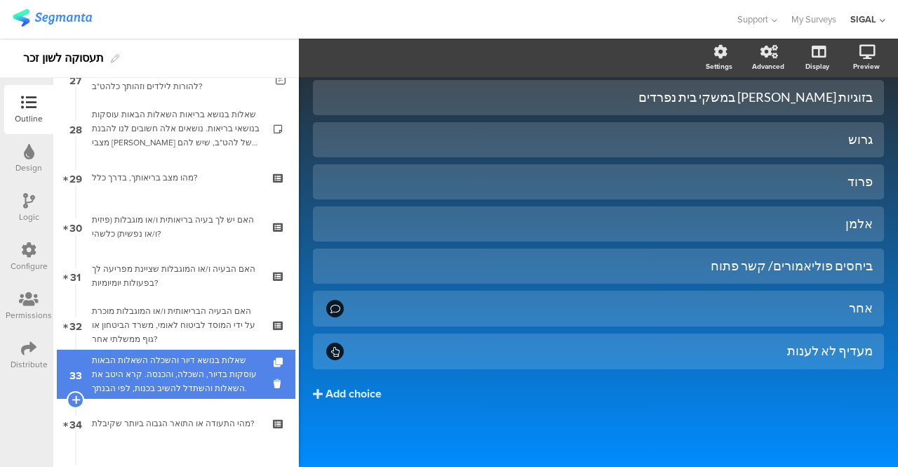
click at [197, 375] on div "שאלות בנושא דיור והשכלה השאלות הבאות עוסקות בדיור, השכלה, והכנסה. קרא היטב את ה…" at bounding box center [176, 374] width 168 height 42
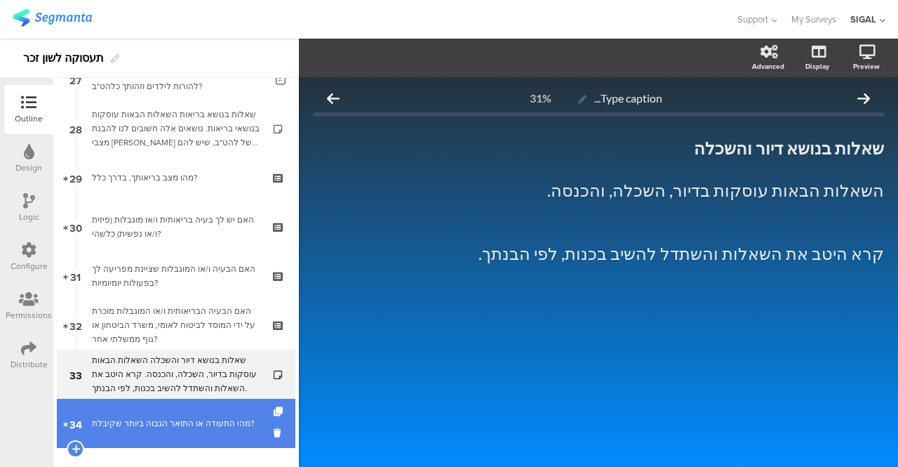
click at [199, 416] on div "מהי התעודה או התואר הגבוה ביותר שקיבלת?" at bounding box center [176, 423] width 168 height 14
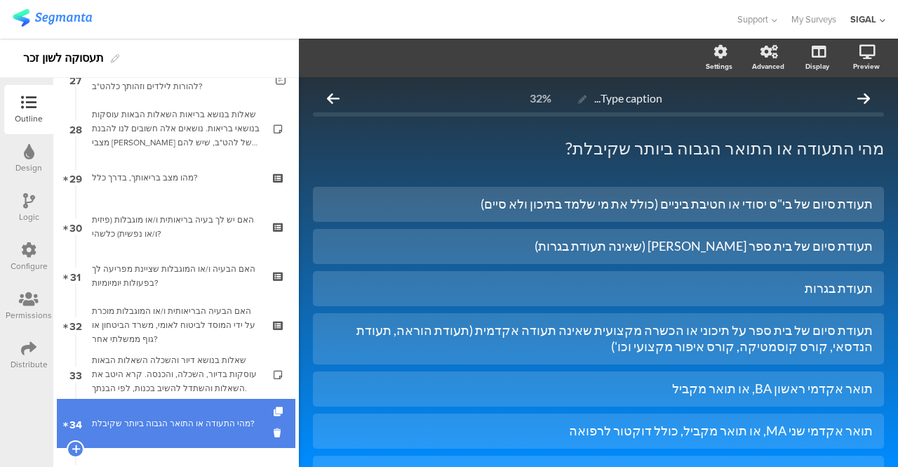
scroll to position [1496, 0]
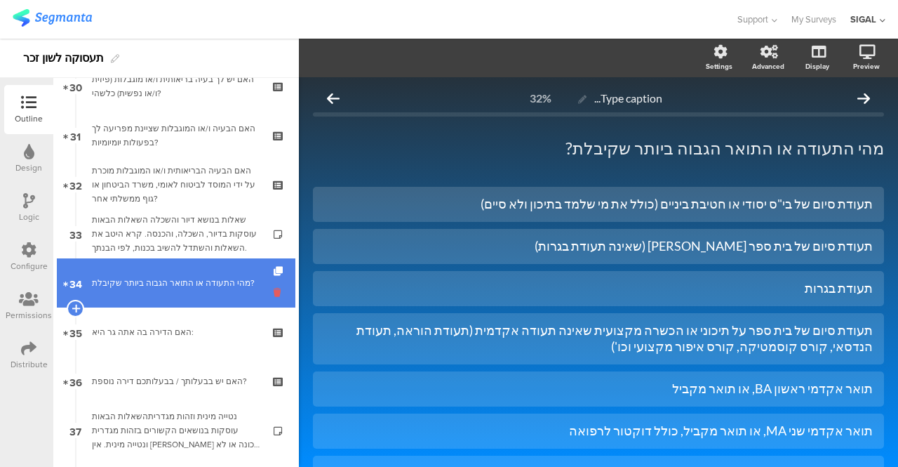
click at [274, 295] on icon at bounding box center [280, 292] width 12 height 13
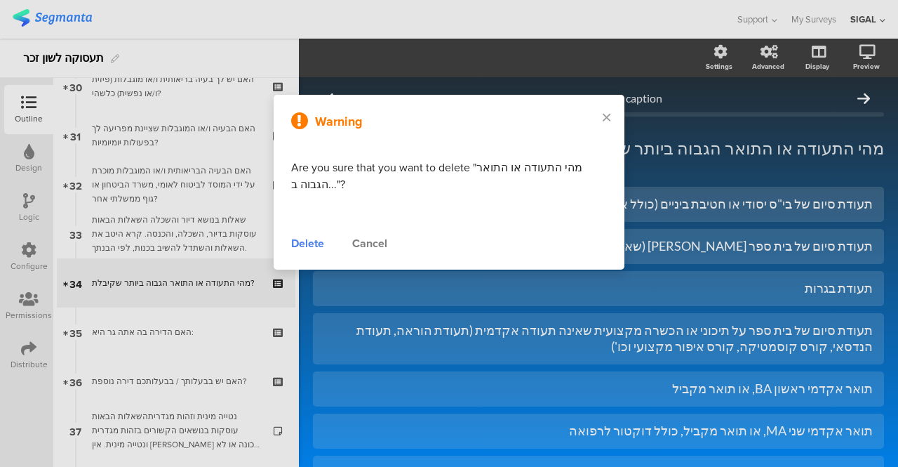
click at [309, 247] on div "Delete" at bounding box center [307, 243] width 33 height 17
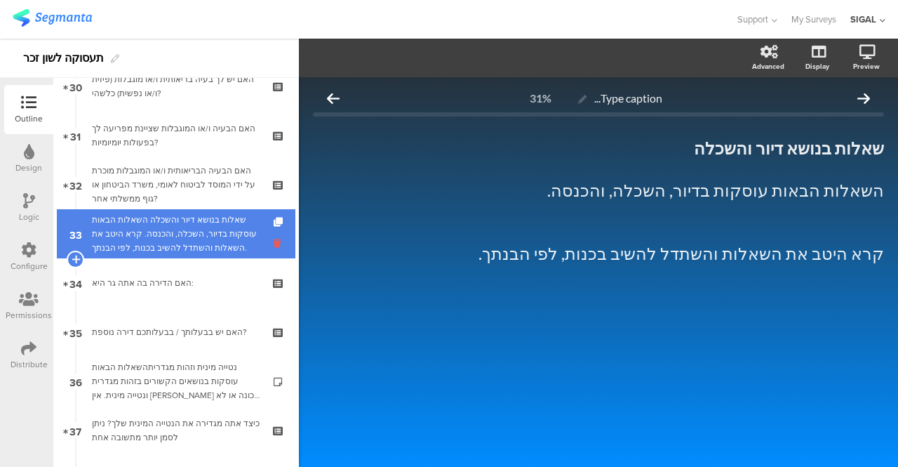
click at [274, 247] on icon at bounding box center [280, 242] width 12 height 13
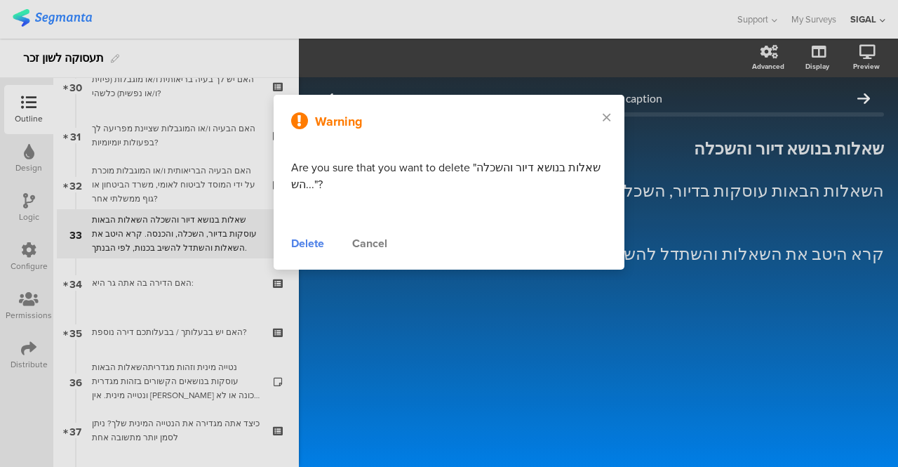
click at [295, 244] on div "Delete" at bounding box center [307, 243] width 33 height 17
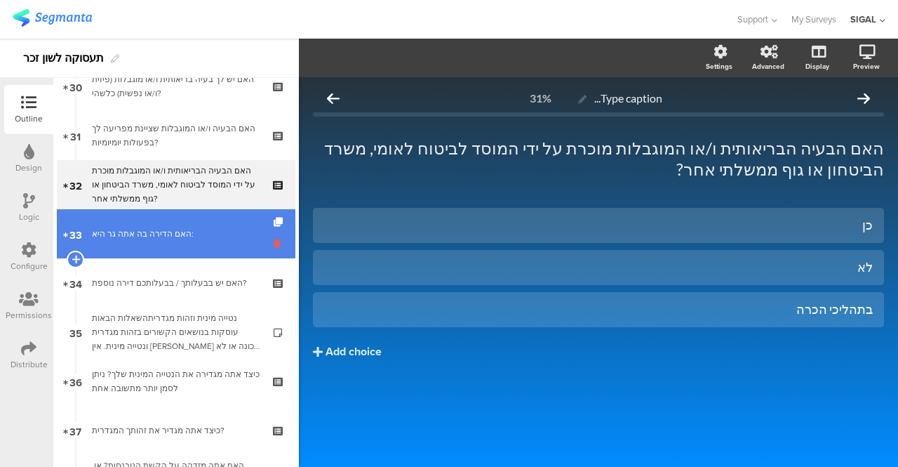
click at [274, 247] on icon at bounding box center [280, 242] width 12 height 13
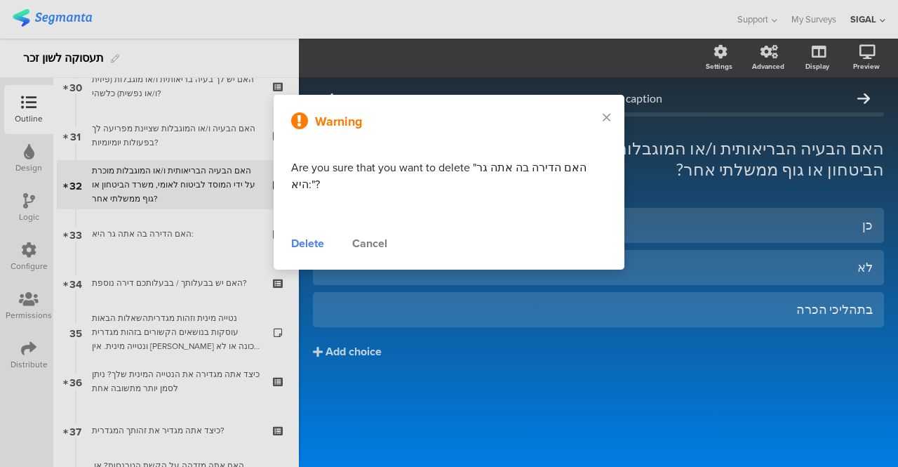
click at [289, 246] on div "Warning Are you sure that you want to delete "האם הדירה בה אתה גר היא:"? Delete…" at bounding box center [449, 182] width 351 height 175
click at [302, 244] on div "Delete" at bounding box center [307, 243] width 33 height 17
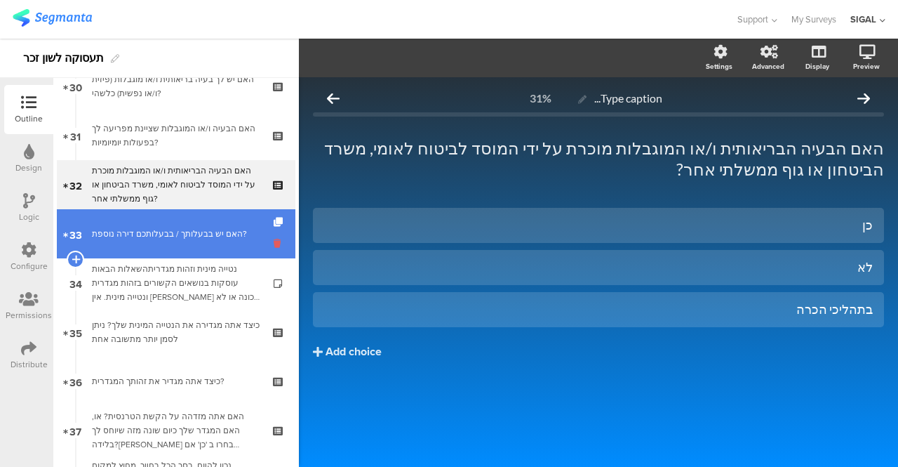
click at [274, 242] on icon at bounding box center [280, 242] width 12 height 13
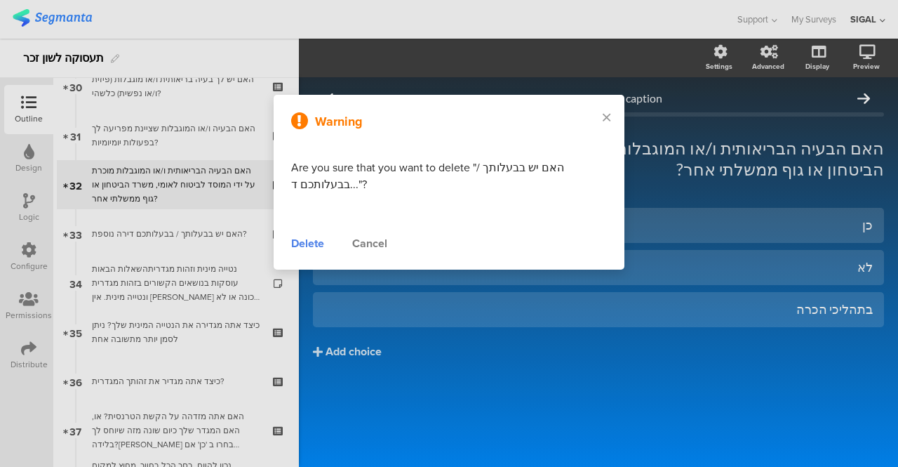
click at [302, 243] on div "Delete" at bounding box center [307, 243] width 33 height 17
